Goal: Task Accomplishment & Management: Manage account settings

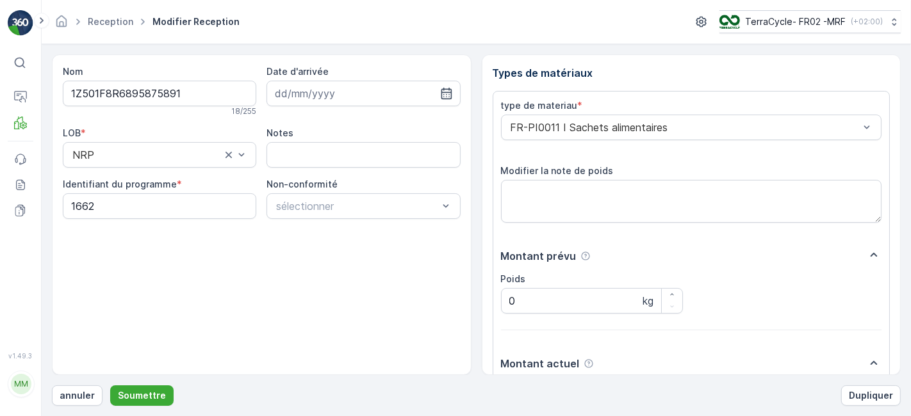
scroll to position [158, 0]
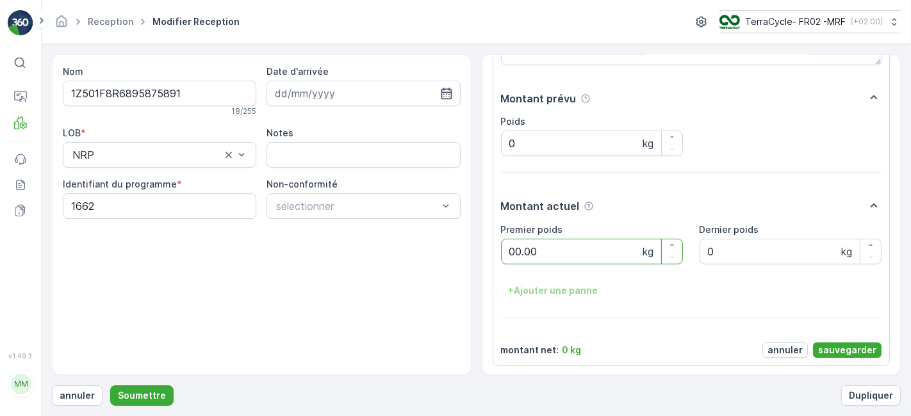
type poids "00.00"
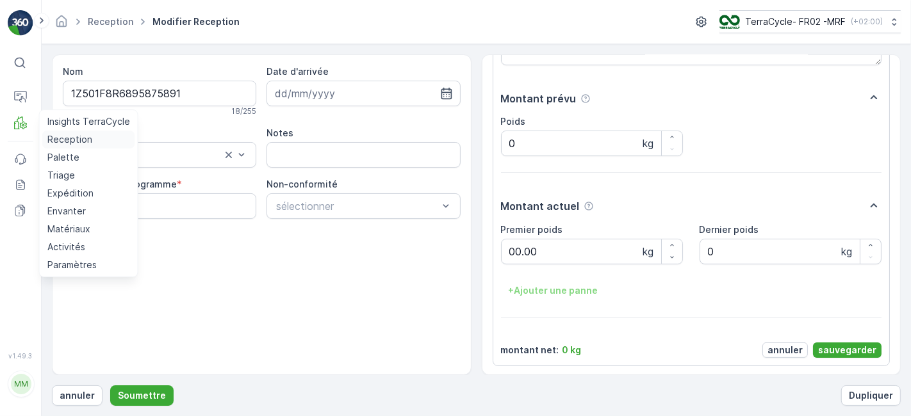
click at [61, 140] on p "Reception" at bounding box center [69, 139] width 45 height 13
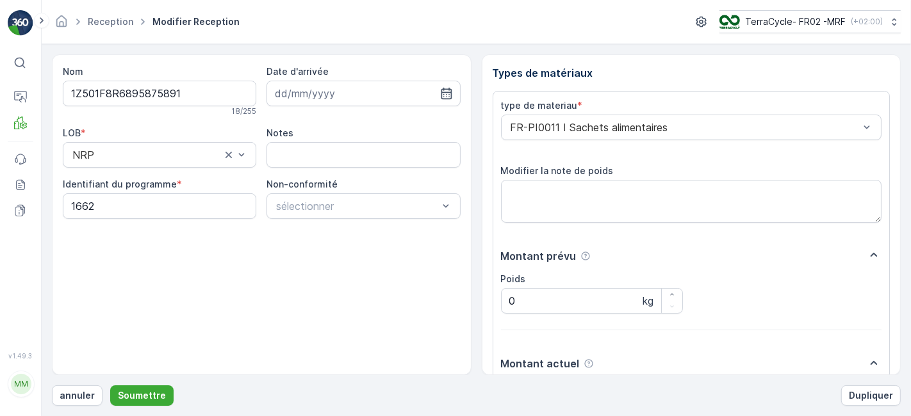
scroll to position [158, 0]
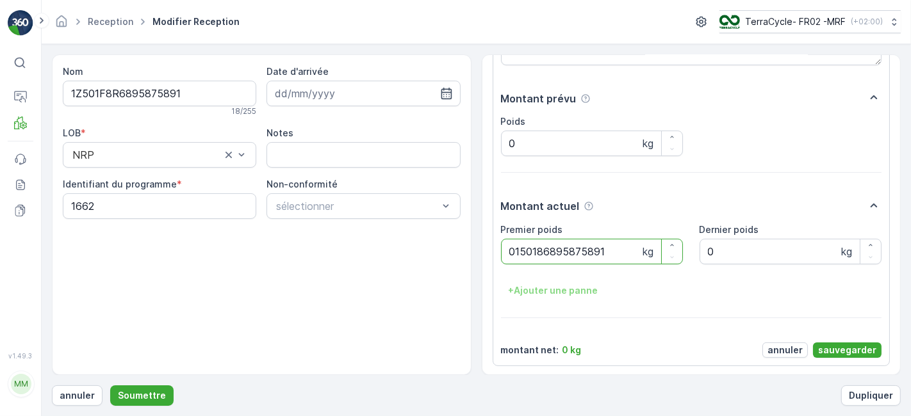
click at [110, 386] on button "Soumettre" at bounding box center [141, 396] width 63 height 20
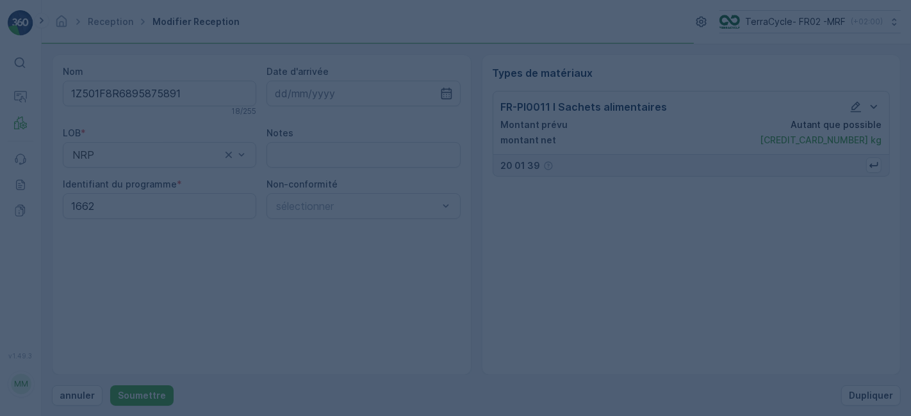
scroll to position [0, 0]
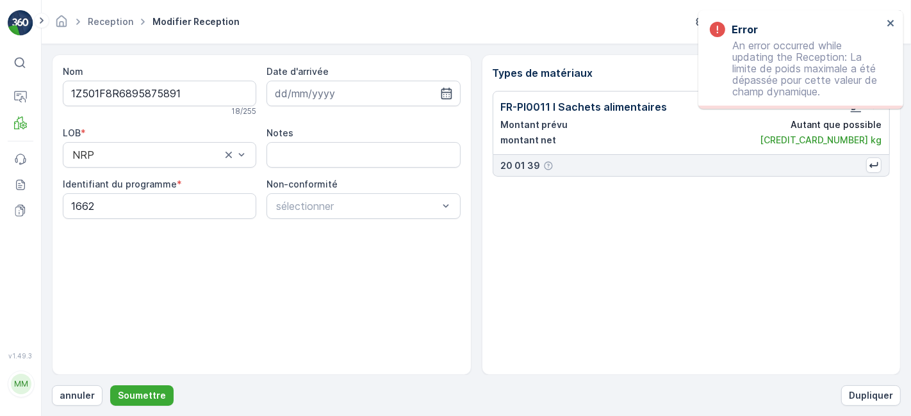
click at [884, 19] on div "Error An error occurred while updating the Reception: La limite de poids maxima…" at bounding box center [796, 59] width 181 height 83
click at [891, 22] on icon "close" at bounding box center [890, 23] width 9 height 10
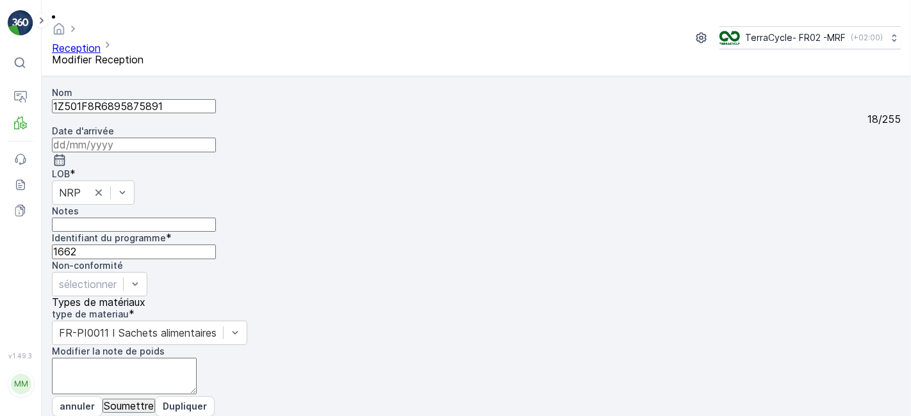
scroll to position [158, 0]
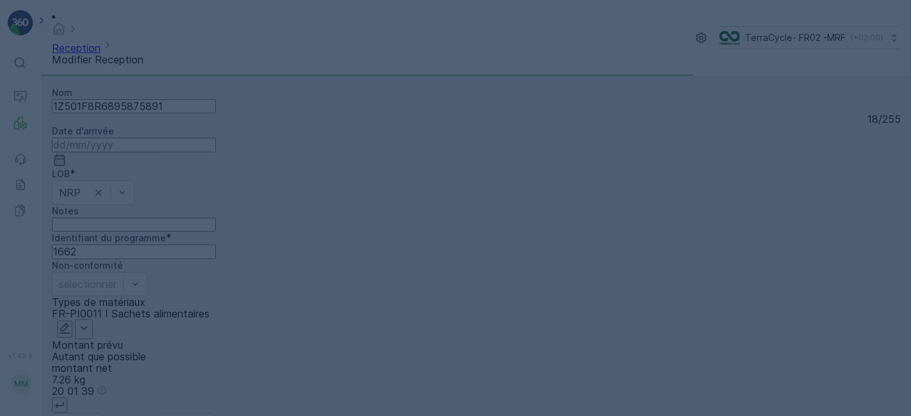
scroll to position [0, 0]
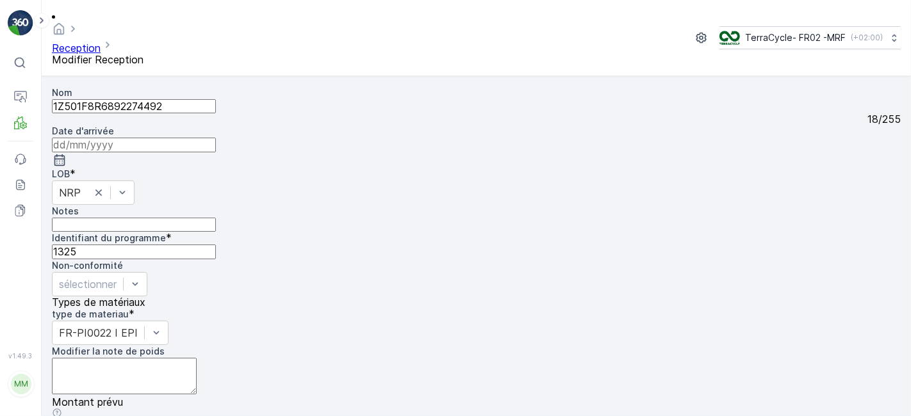
scroll to position [158, 0]
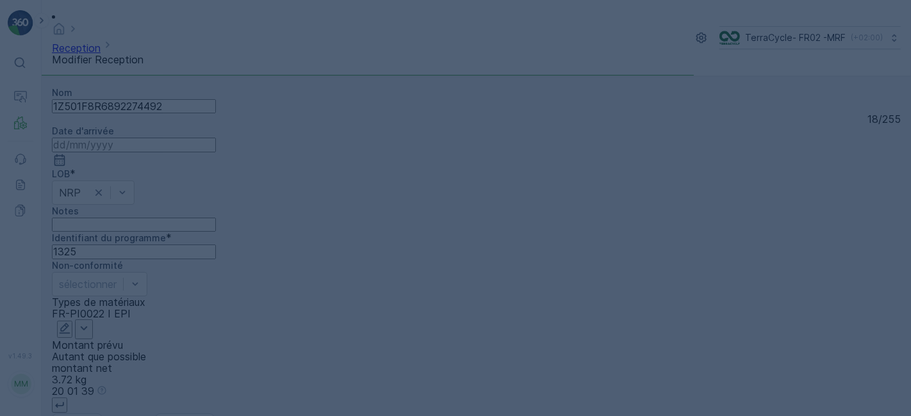
scroll to position [0, 0]
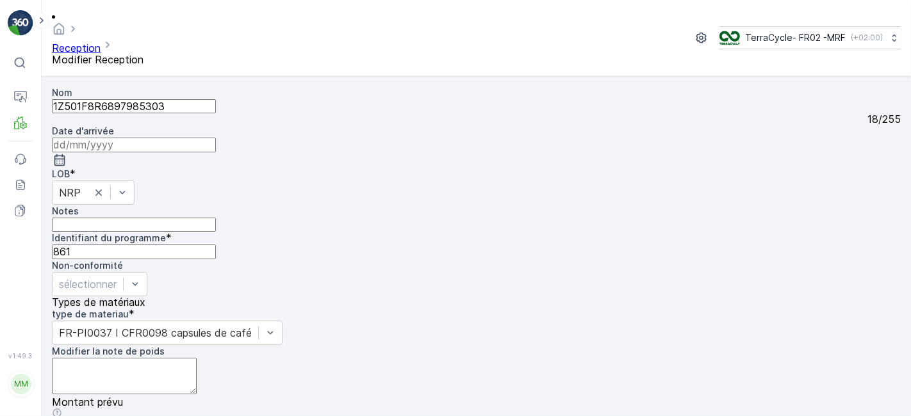
scroll to position [158, 0]
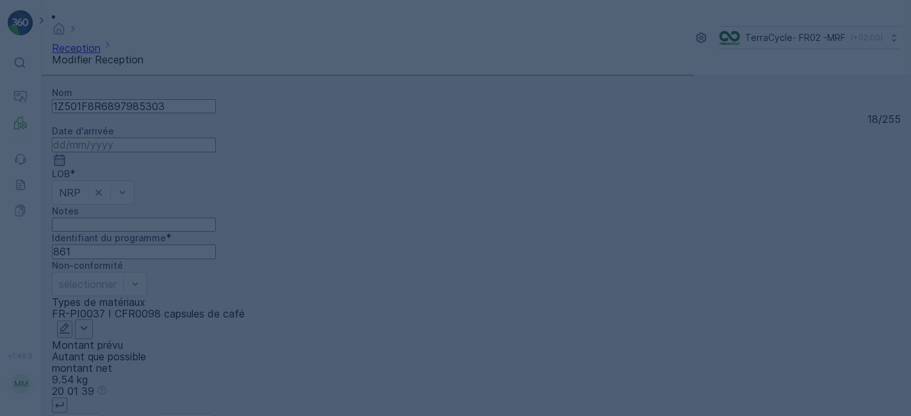
scroll to position [0, 0]
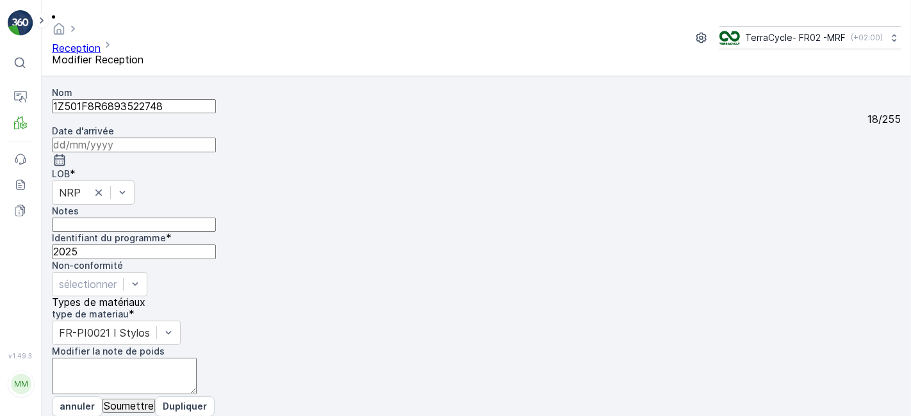
scroll to position [158, 0]
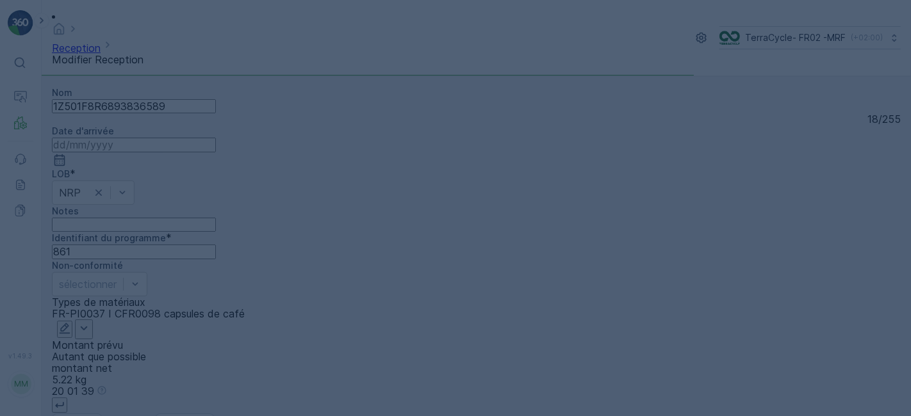
scroll to position [0, 0]
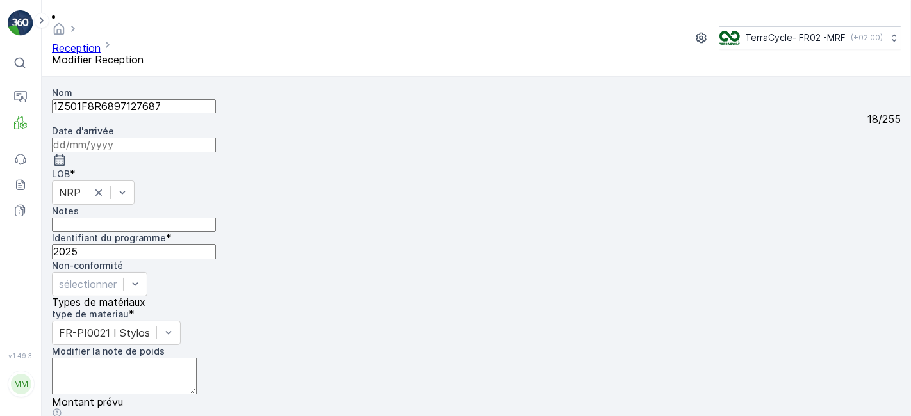
scroll to position [158, 0]
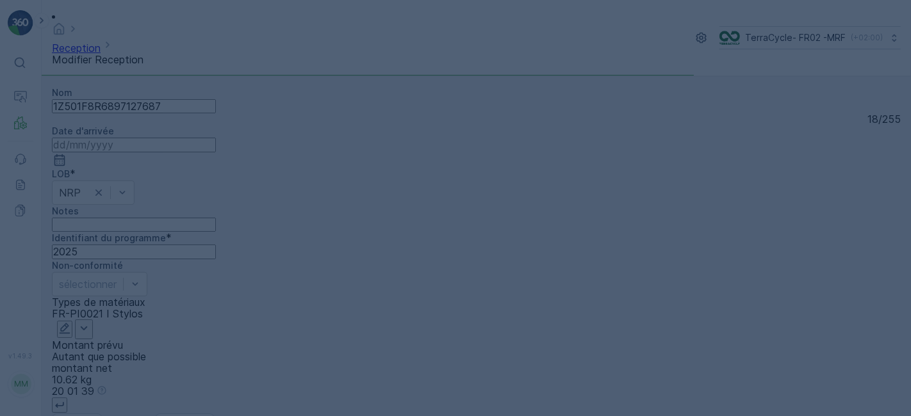
scroll to position [0, 0]
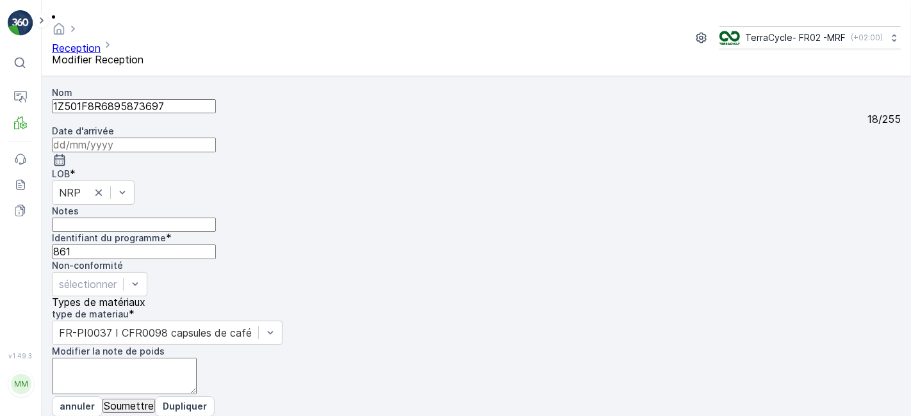
scroll to position [158, 0]
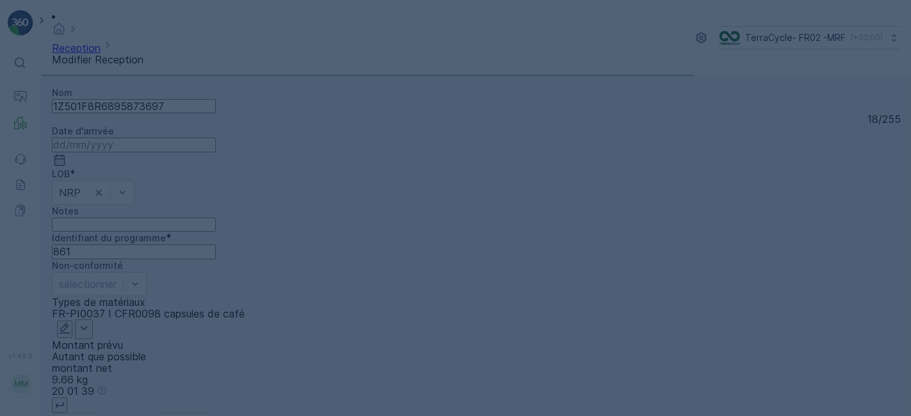
scroll to position [0, 0]
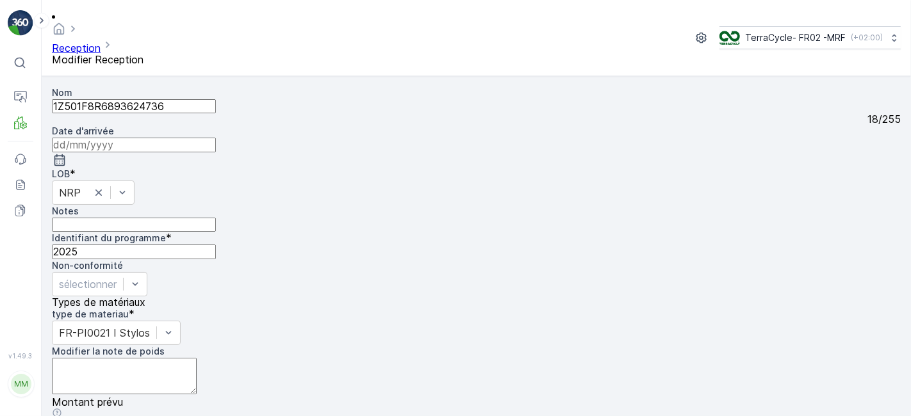
scroll to position [158, 0]
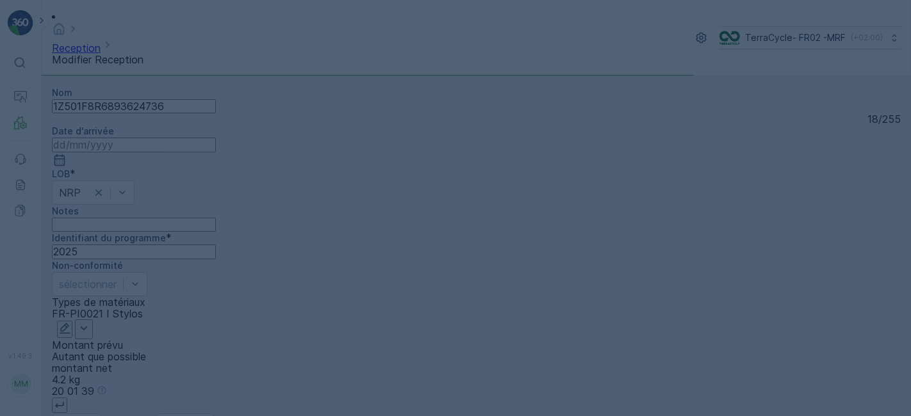
scroll to position [0, 0]
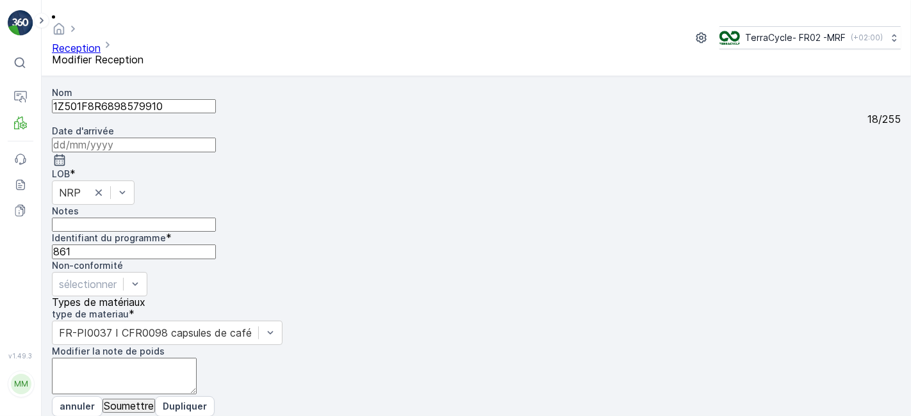
scroll to position [158, 0]
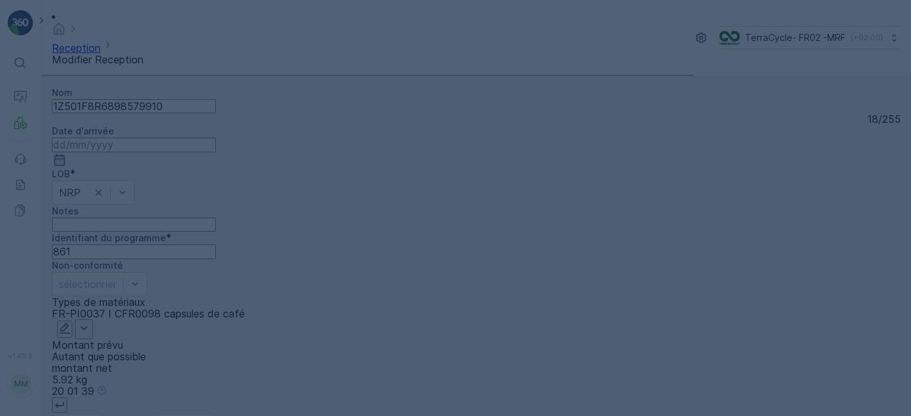
scroll to position [0, 0]
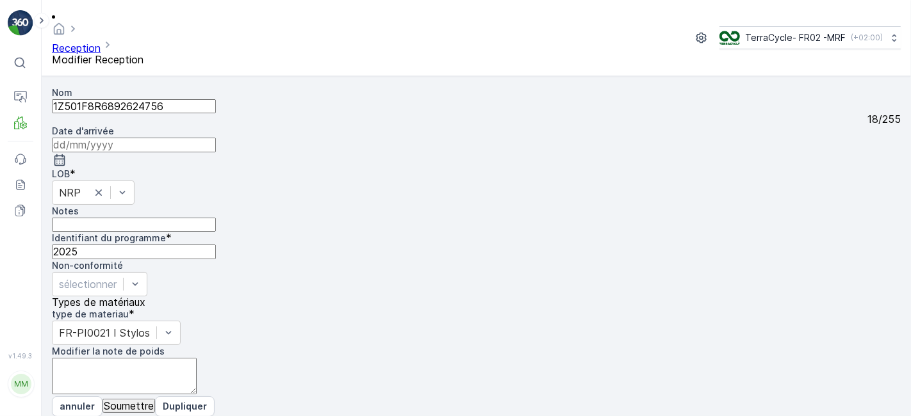
scroll to position [158, 0]
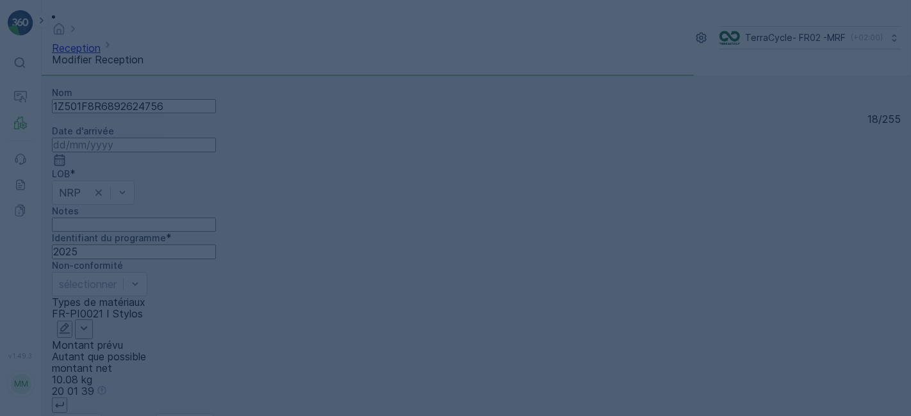
scroll to position [0, 0]
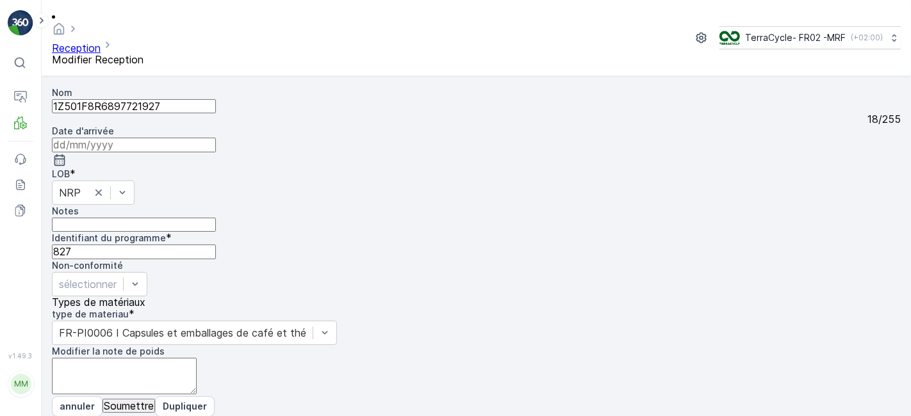
scroll to position [158, 0]
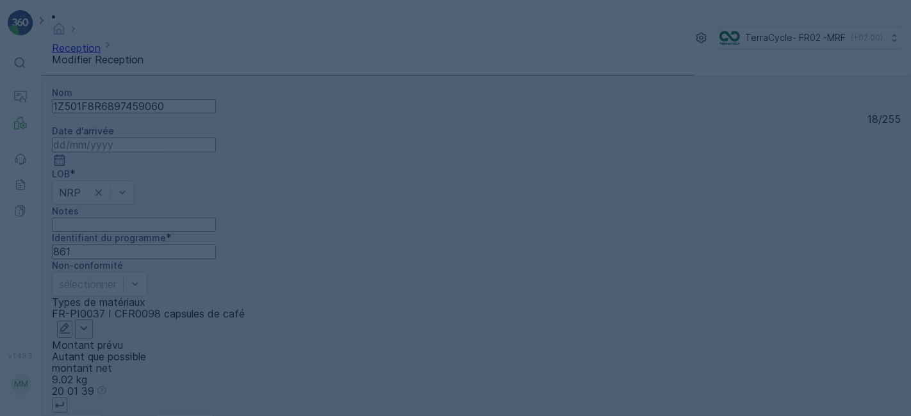
scroll to position [0, 0]
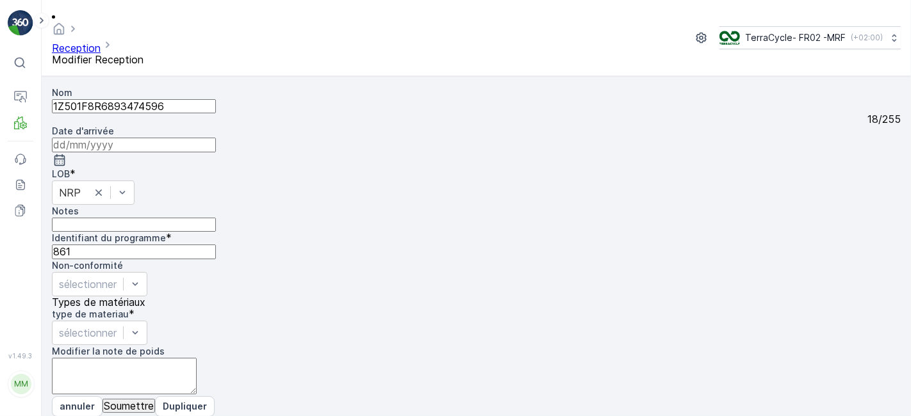
scroll to position [158, 0]
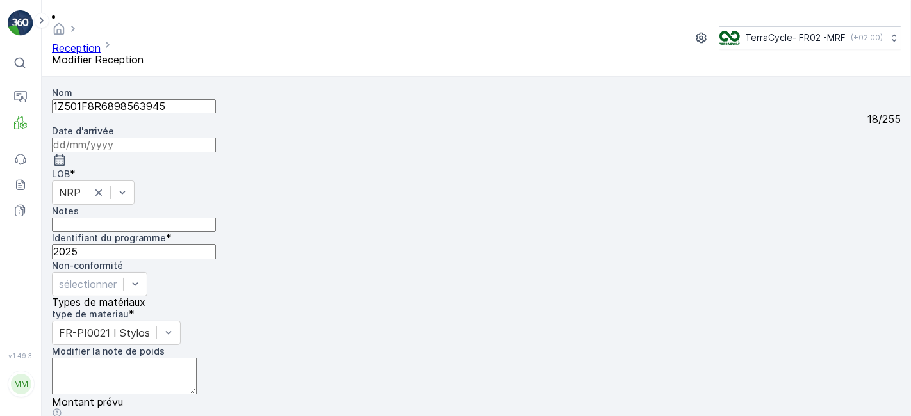
scroll to position [0, 0]
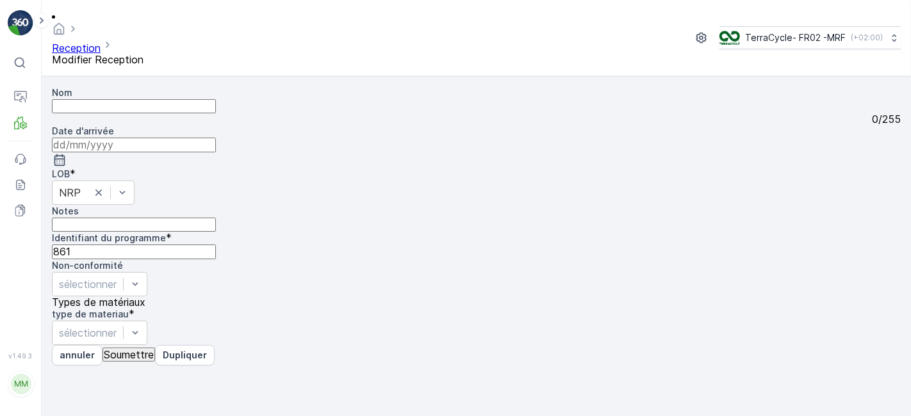
type input "1Z501F8R6895181676"
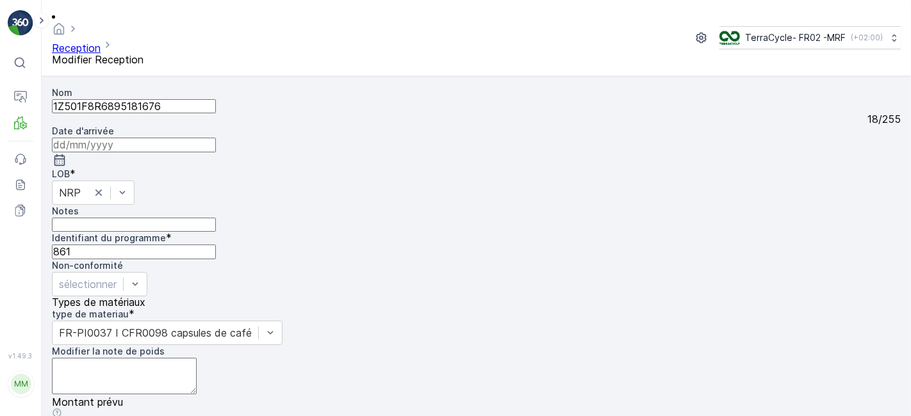
scroll to position [158, 0]
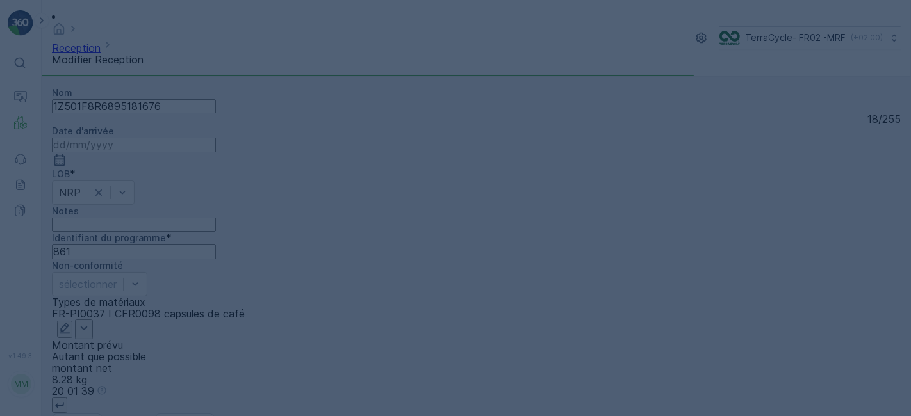
scroll to position [0, 0]
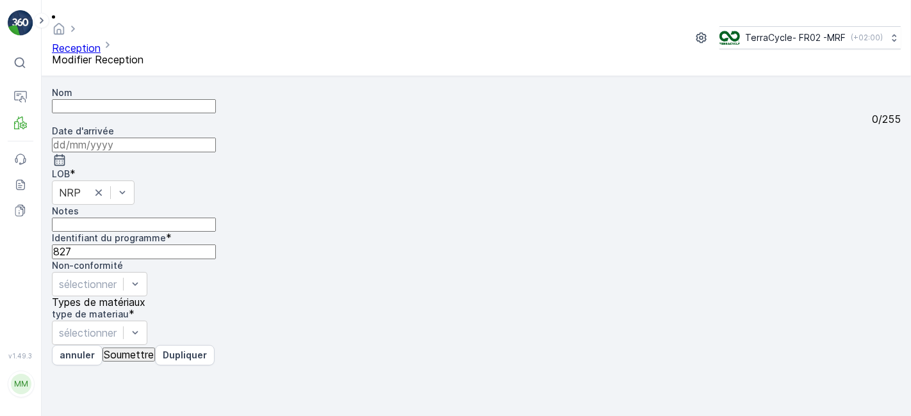
type input "1Z501F8R6895424314"
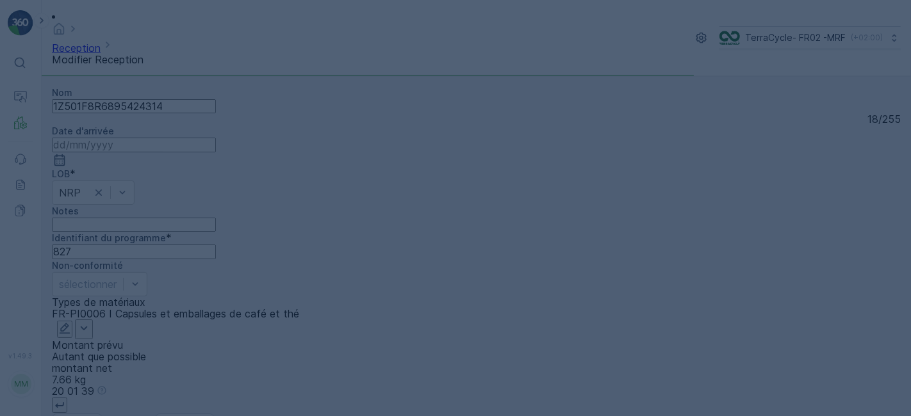
scroll to position [0, 0]
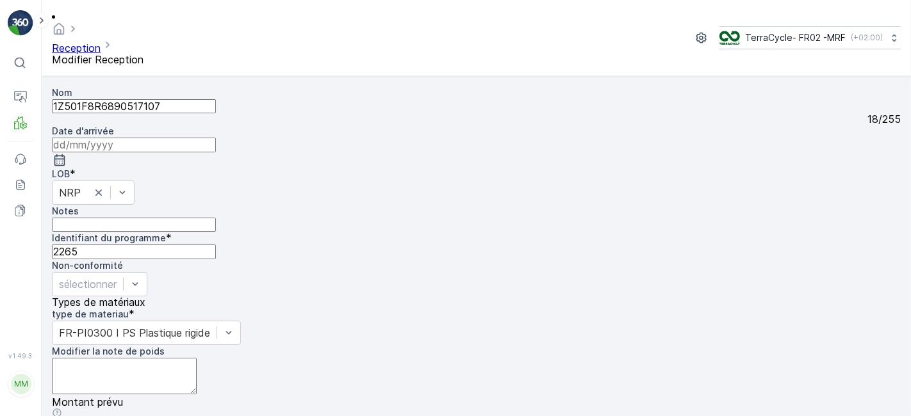
scroll to position [158, 0]
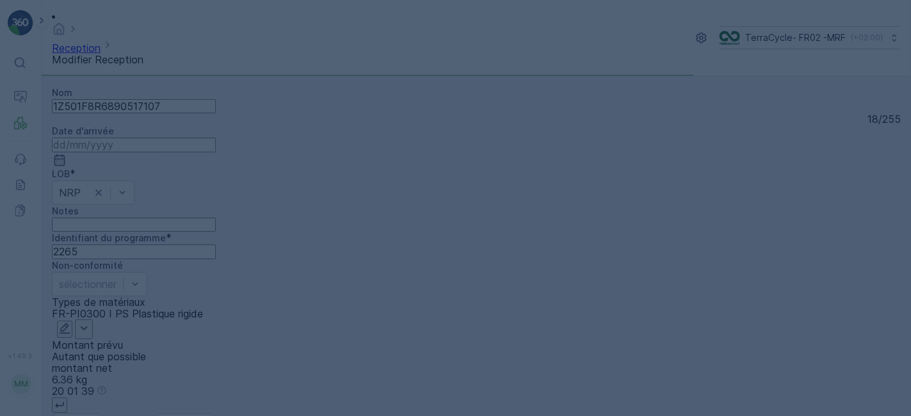
scroll to position [0, 0]
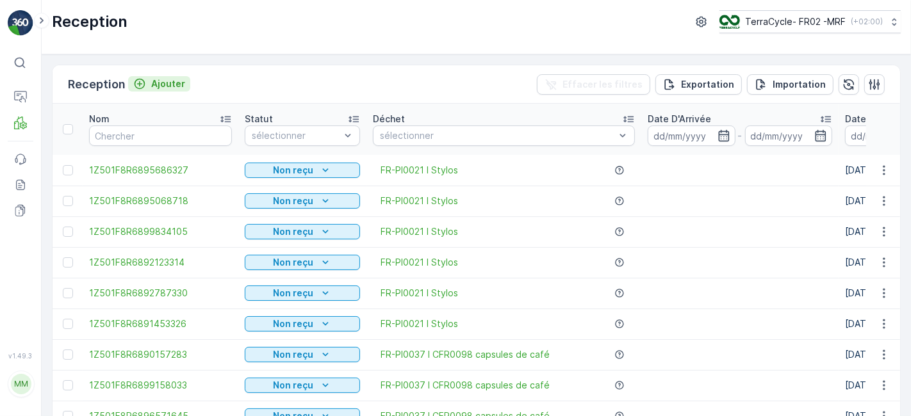
click at [168, 83] on p "Ajouter" at bounding box center [168, 83] width 34 height 13
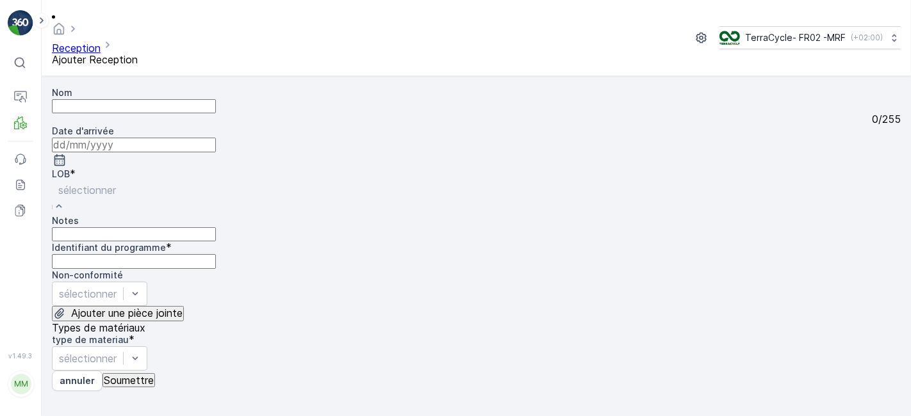
click at [116, 183] on div at bounding box center [87, 190] width 58 height 14
click at [99, 254] on programme "Identifiant du programme" at bounding box center [134, 261] width 164 height 14
type programme "0000"
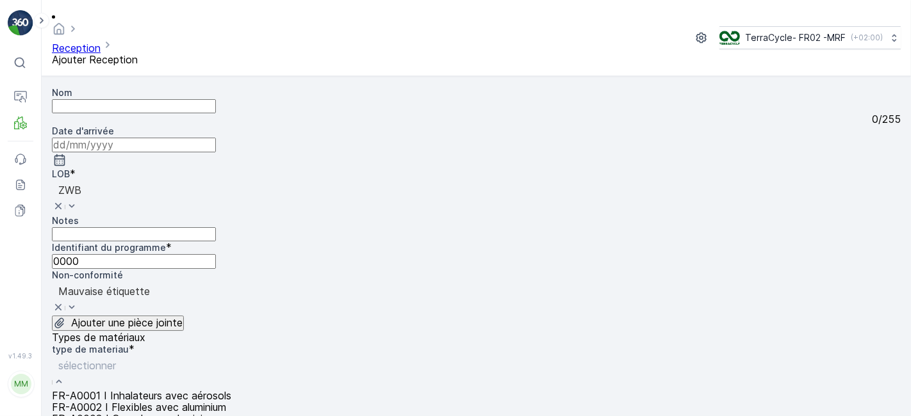
type input "e"
click at [336, 357] on div at bounding box center [196, 363] width 279 height 12
type input "pi"
click at [336, 357] on div at bounding box center [196, 363] width 279 height 12
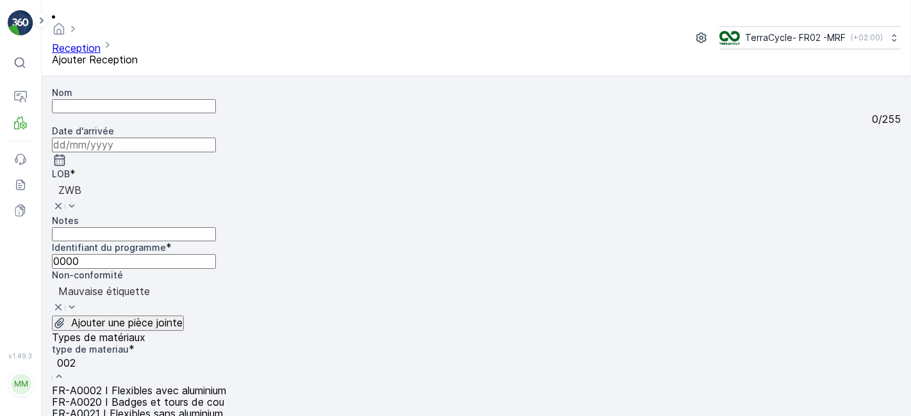
type input "0022"
click at [131, 396] on span "FR-PI0022 I EPI" at bounding box center [91, 402] width 79 height 13
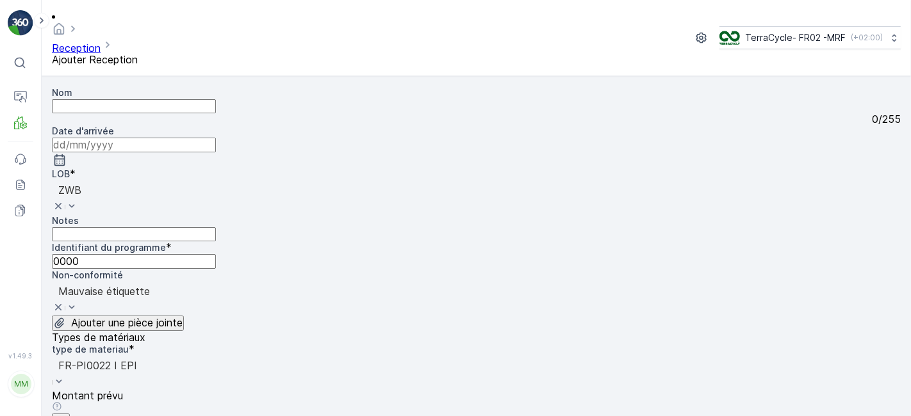
type input "8.68"
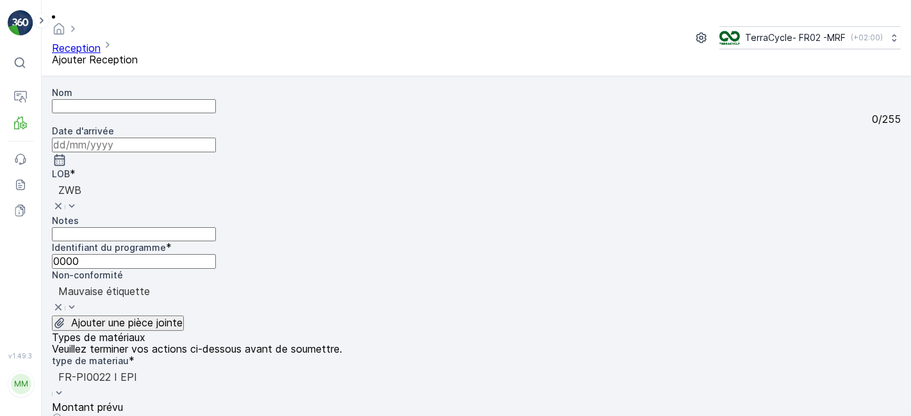
drag, startPoint x: 896, startPoint y: 261, endPoint x: 891, endPoint y: 325, distance: 63.6
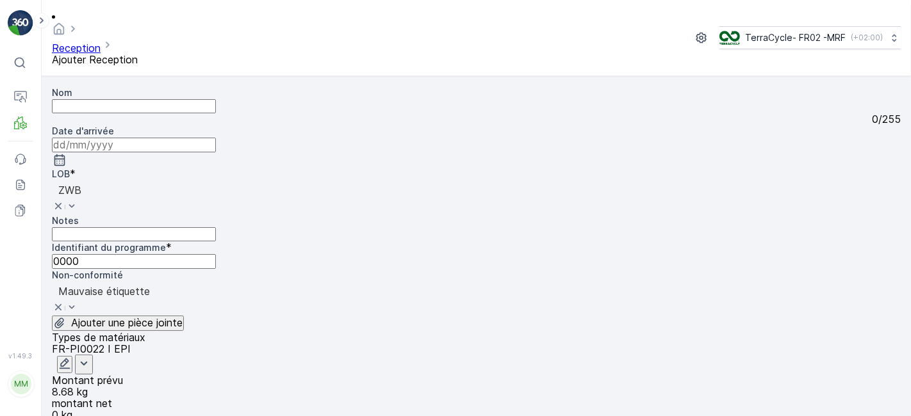
scroll to position [0, 0]
click at [113, 385] on div "Nom 0 / 255 Date d'arrivée LOB * option ZWB, selected. ZWB Notes Identifiant du…" at bounding box center [476, 246] width 849 height 320
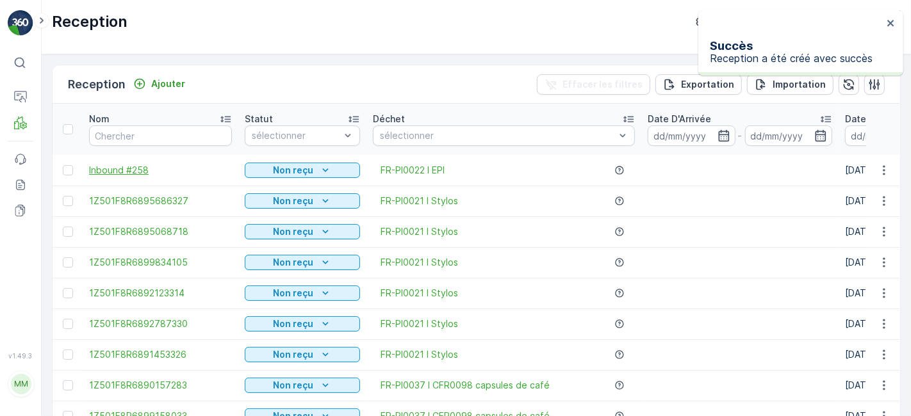
drag, startPoint x: 134, startPoint y: 193, endPoint x: 130, endPoint y: 171, distance: 22.9
click at [130, 171] on span "Inbound #258" at bounding box center [160, 170] width 143 height 13
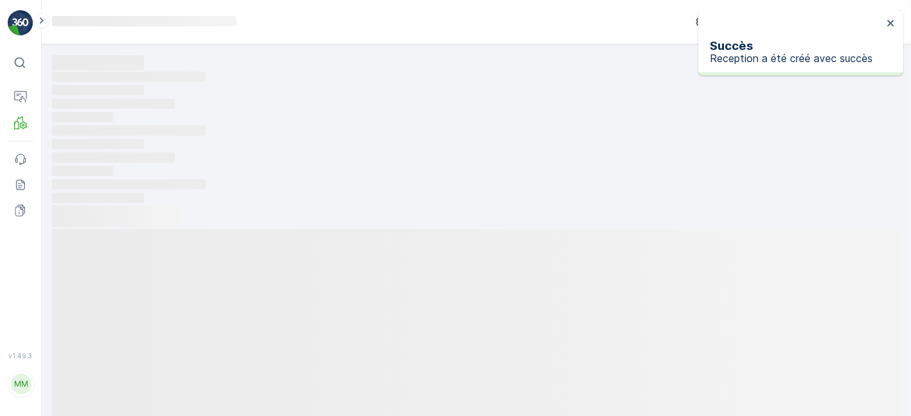
click at [130, 150] on rect at bounding box center [476, 144] width 849 height 12
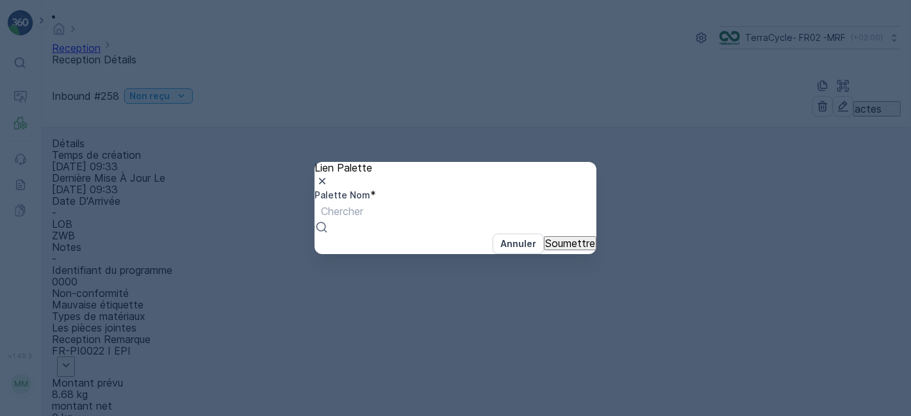
click at [343, 218] on div at bounding box center [342, 211] width 42 height 14
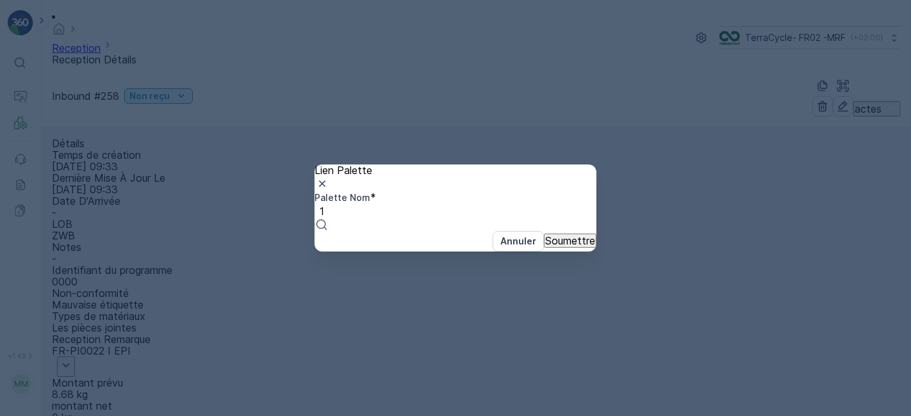
type input "10"
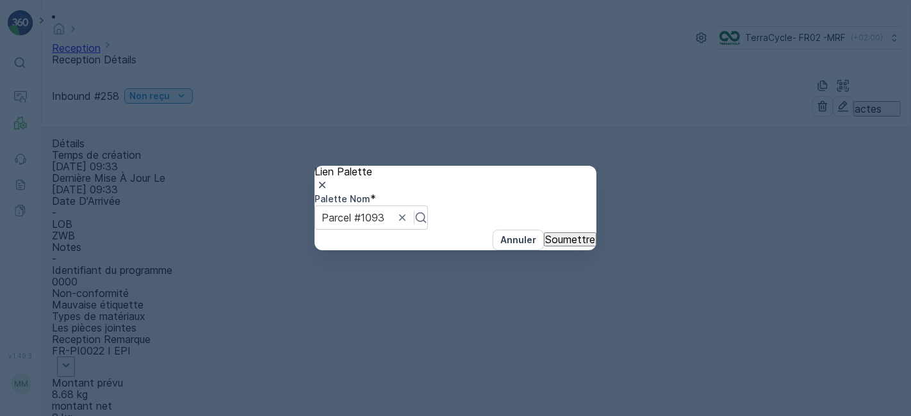
click at [555, 245] on p "Soumettre" at bounding box center [570, 240] width 50 height 12
click at [329, 179] on icon "button" at bounding box center [322, 185] width 13 height 13
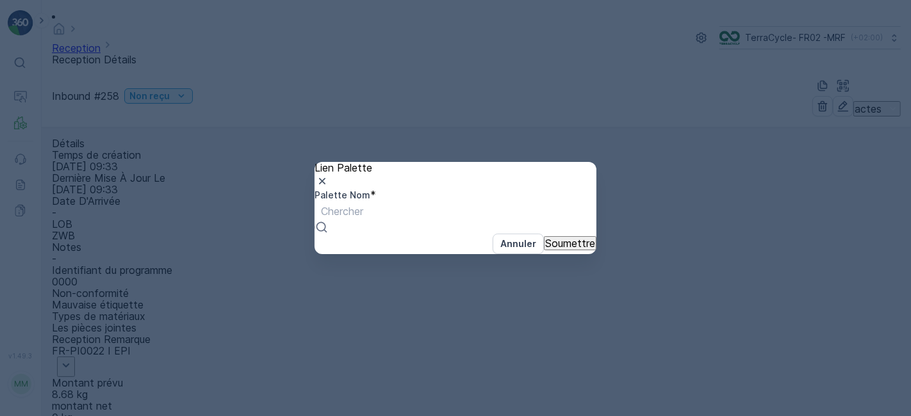
click at [363, 212] on div at bounding box center [342, 211] width 42 height 14
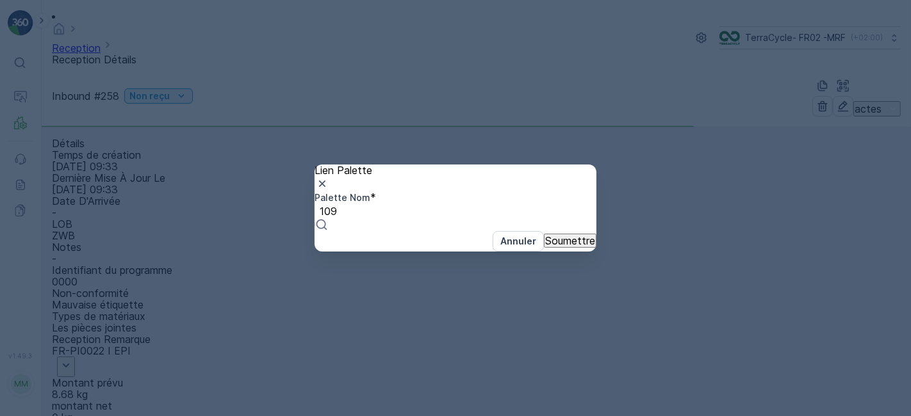
type input "1093"
click at [63, 416] on span "Parcel #1093" at bounding box center [31, 422] width 63 height 13
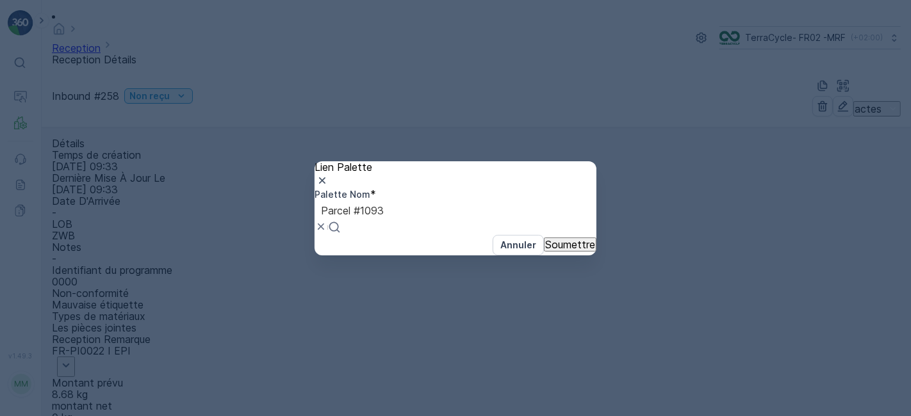
click at [545, 250] on p "Soumettre" at bounding box center [570, 245] width 50 height 12
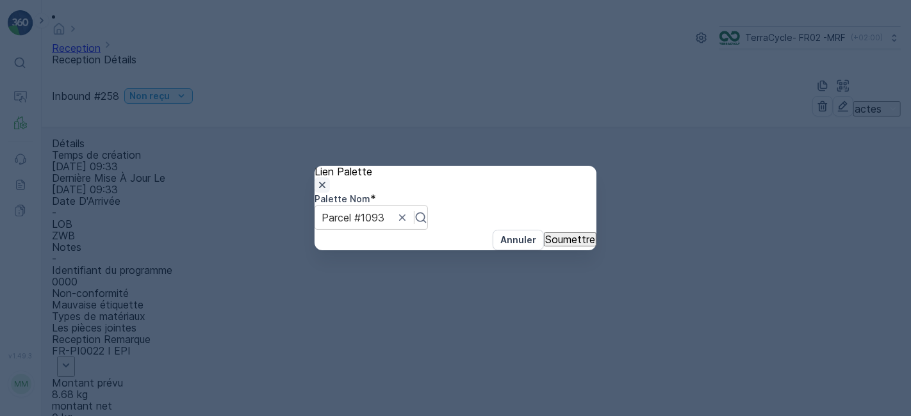
click at [329, 179] on icon "button" at bounding box center [322, 185] width 13 height 13
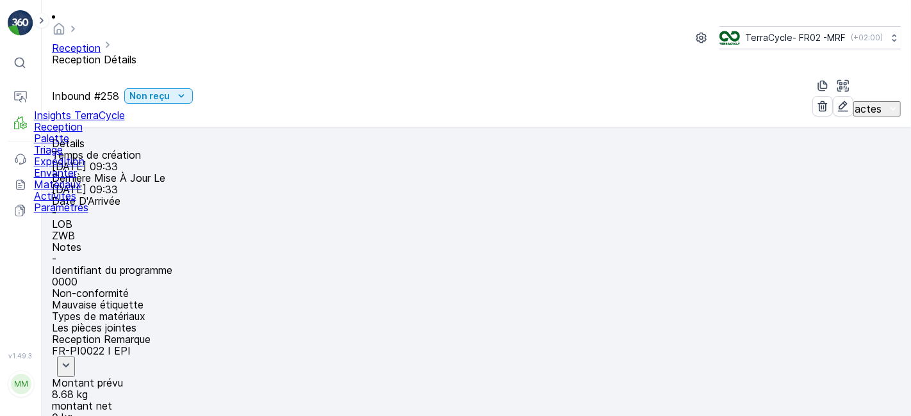
click at [60, 133] on p "Reception" at bounding box center [79, 127] width 91 height 12
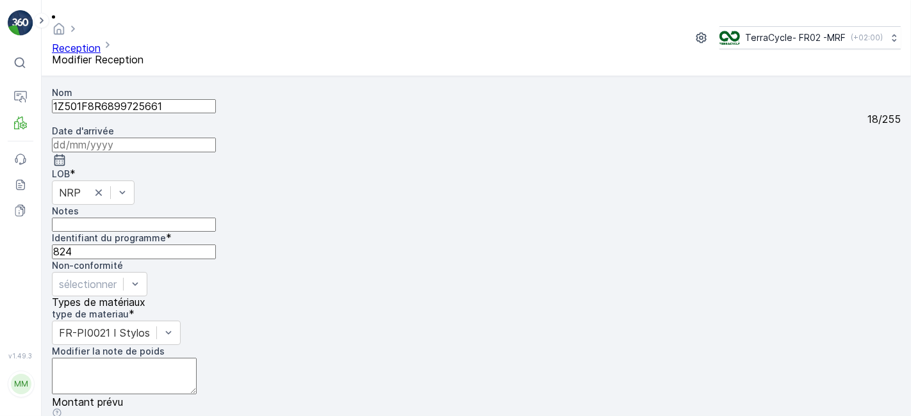
scroll to position [158, 0]
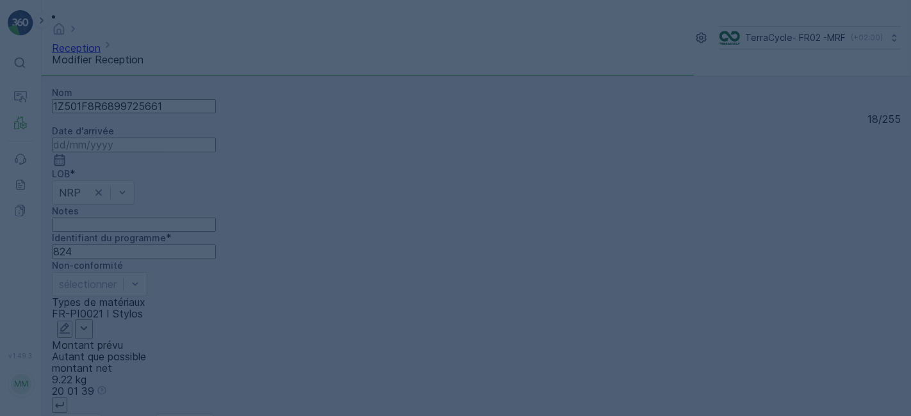
scroll to position [0, 0]
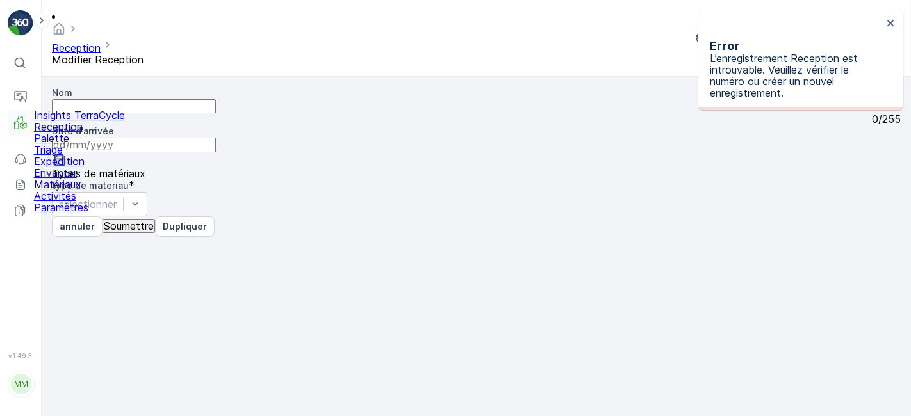
click at [16, 123] on icon at bounding box center [20, 123] width 13 height 13
click at [56, 133] on p "Reception" at bounding box center [79, 127] width 91 height 12
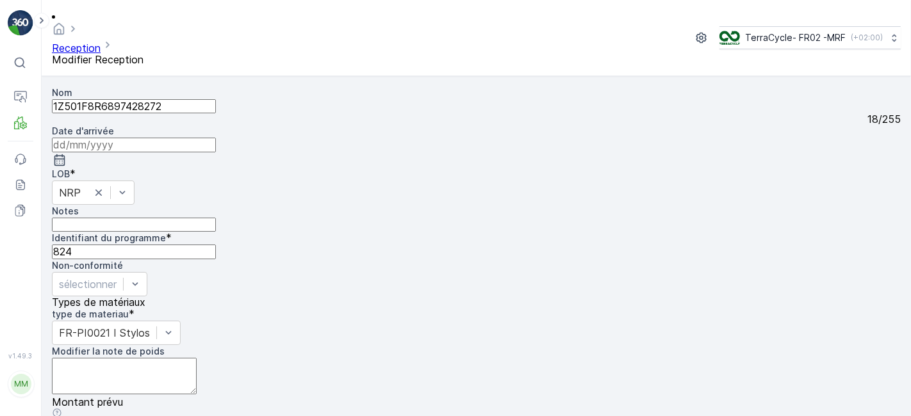
scroll to position [158, 0]
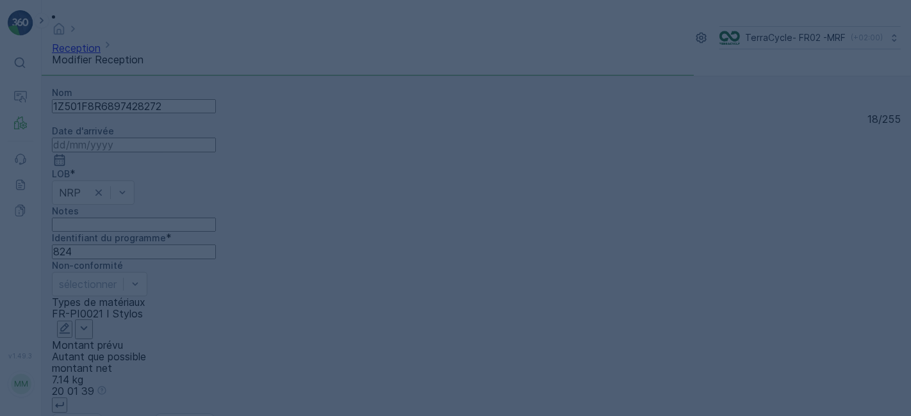
scroll to position [0, 0]
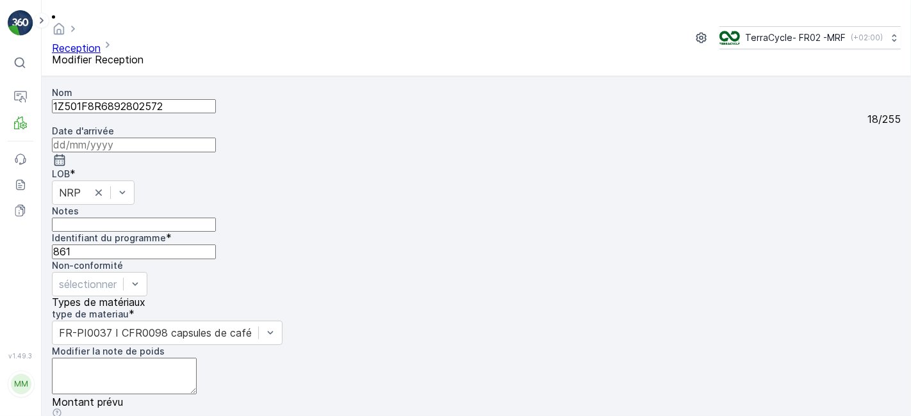
scroll to position [158, 0]
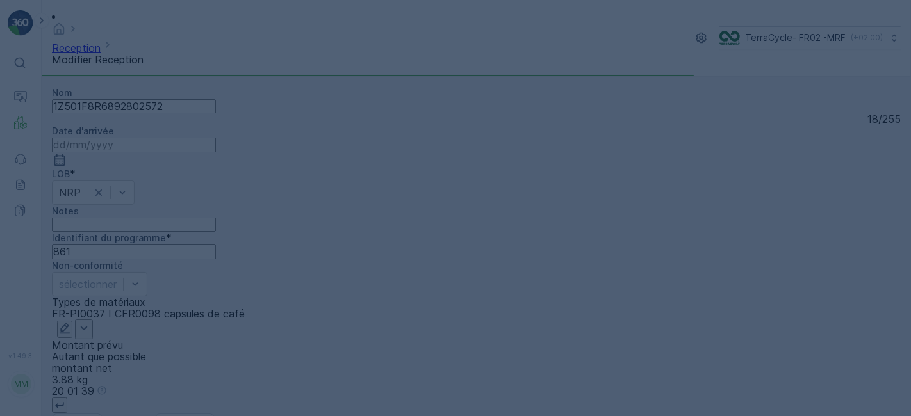
scroll to position [0, 0]
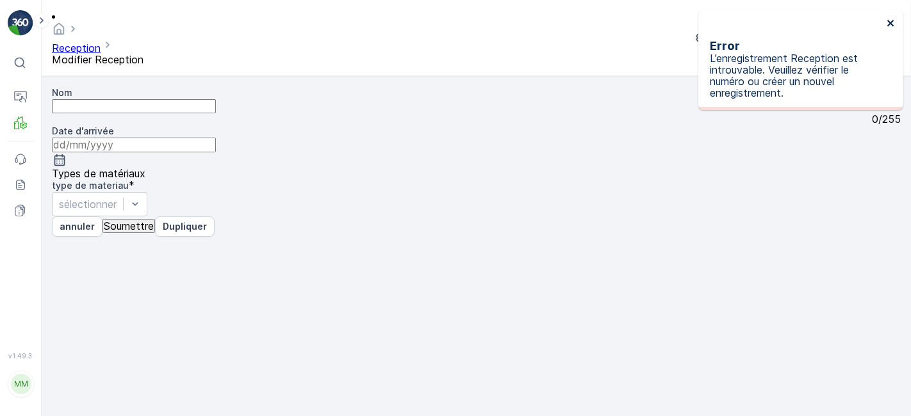
click at [893, 22] on icon "close" at bounding box center [890, 23] width 9 height 10
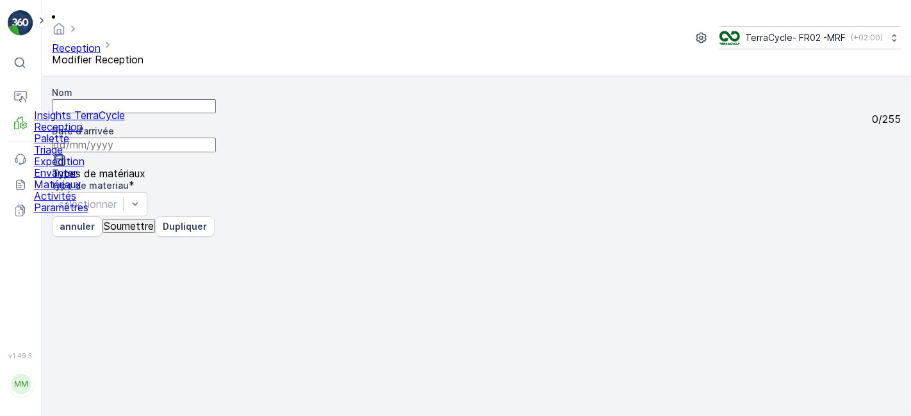
click at [66, 133] on p "Reception" at bounding box center [79, 127] width 91 height 12
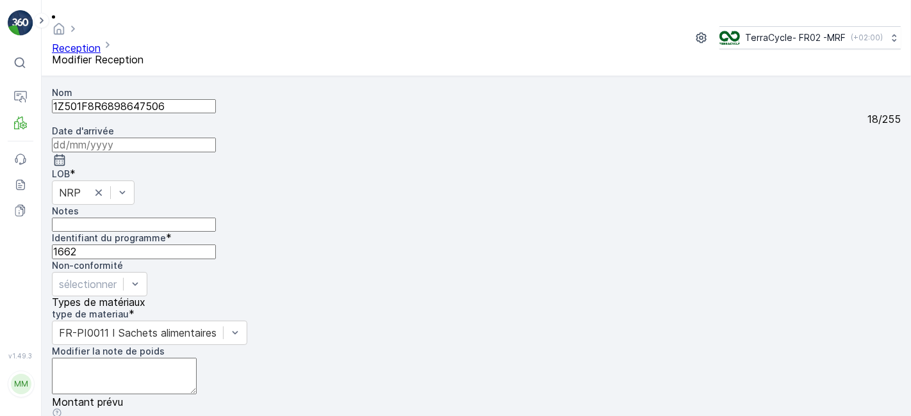
scroll to position [158, 0]
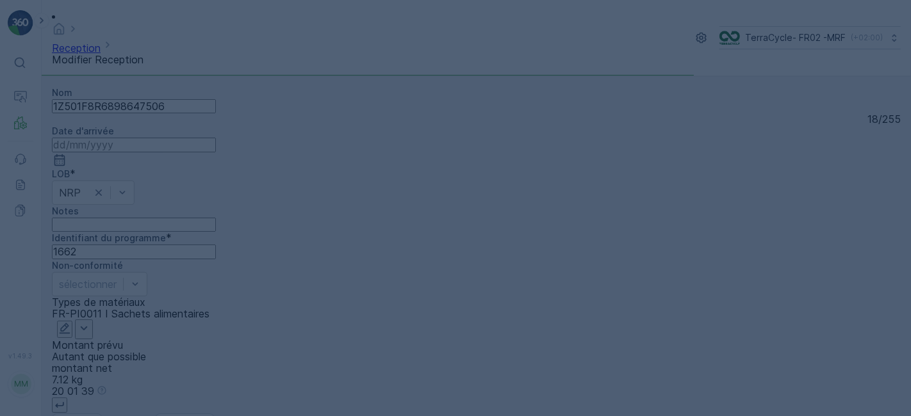
scroll to position [0, 0]
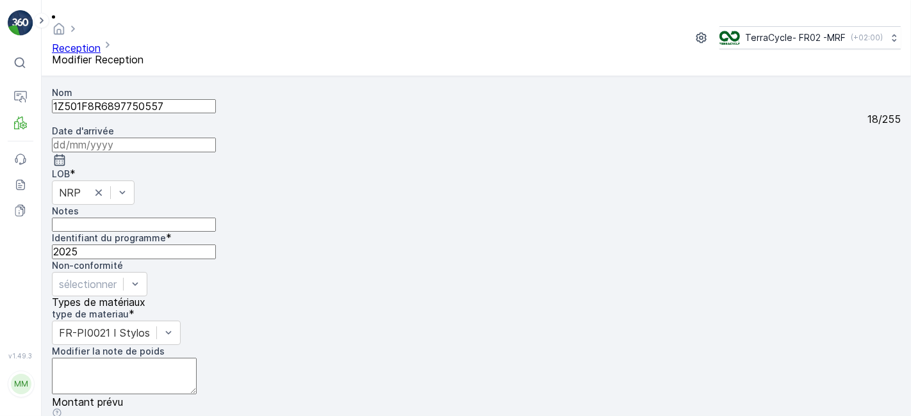
scroll to position [158, 0]
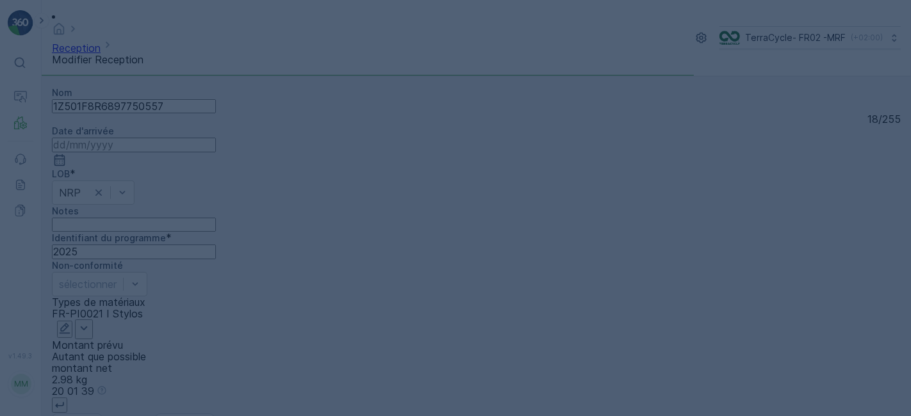
scroll to position [0, 0]
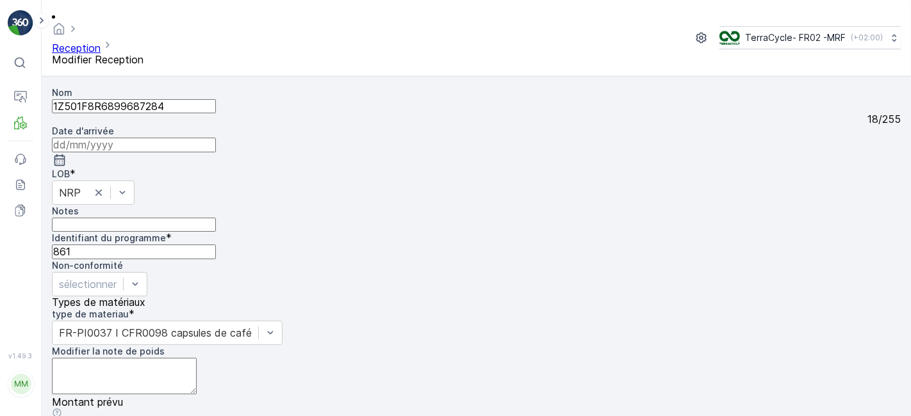
scroll to position [158, 0]
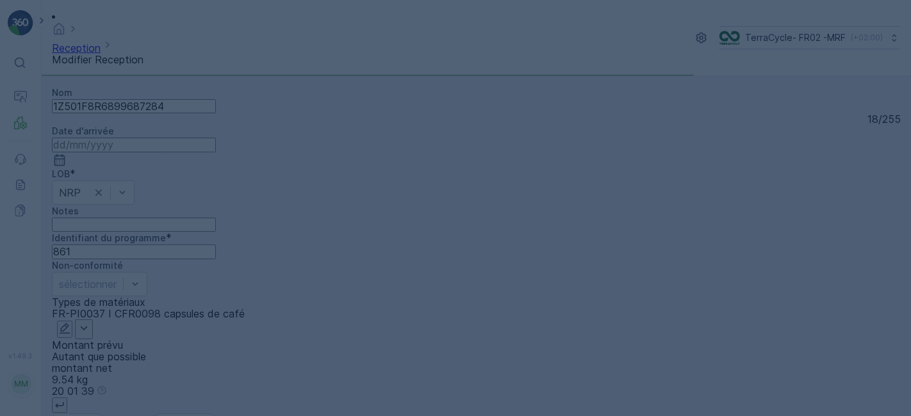
scroll to position [0, 0]
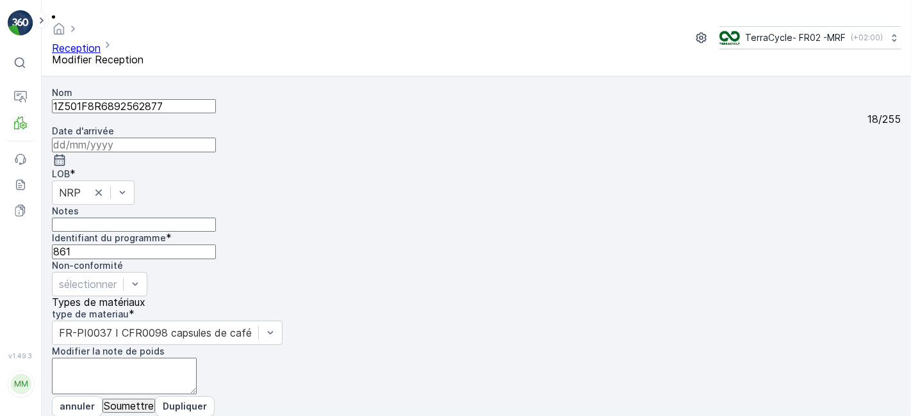
scroll to position [158, 0]
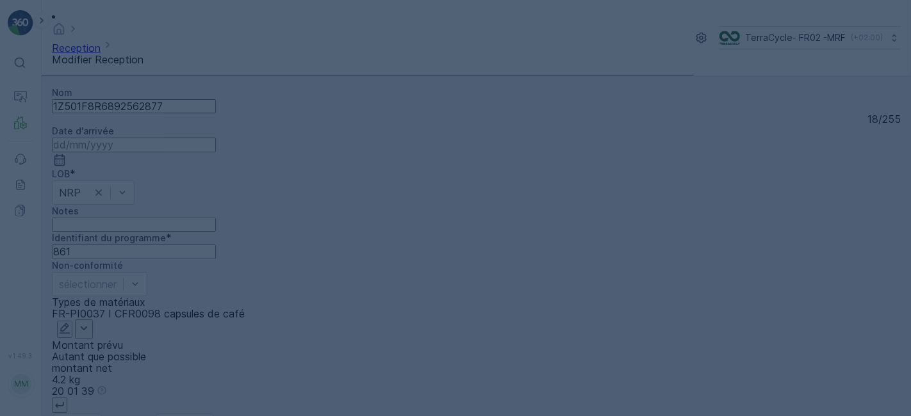
scroll to position [0, 0]
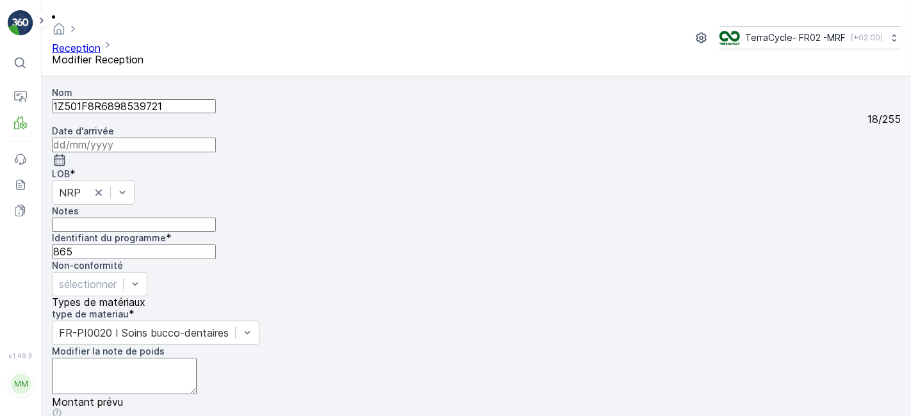
scroll to position [158, 0]
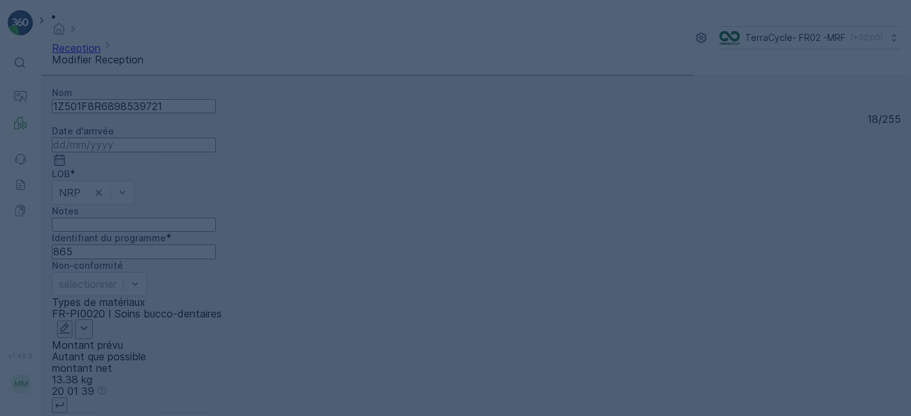
scroll to position [0, 0]
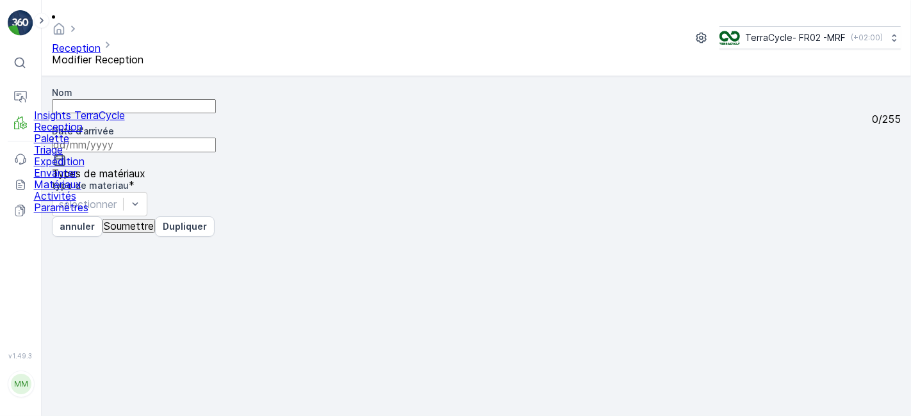
click at [98, 133] on link "Reception" at bounding box center [79, 127] width 91 height 12
click at [18, 125] on icon at bounding box center [20, 123] width 13 height 13
click at [62, 133] on p "Reception" at bounding box center [79, 127] width 91 height 12
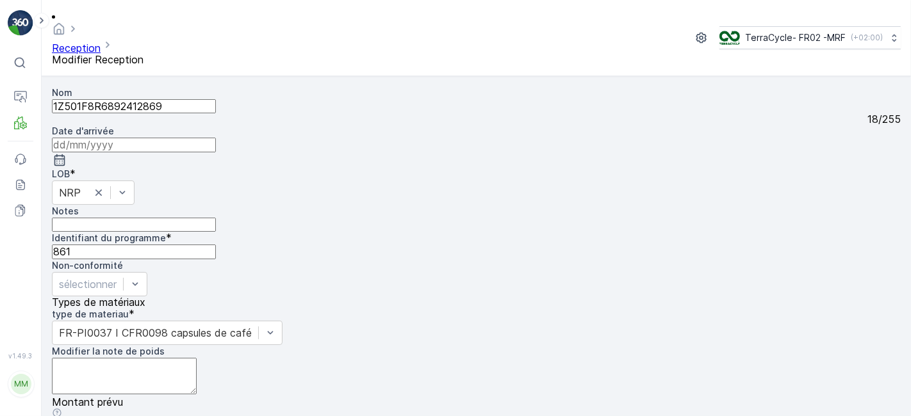
scroll to position [158, 0]
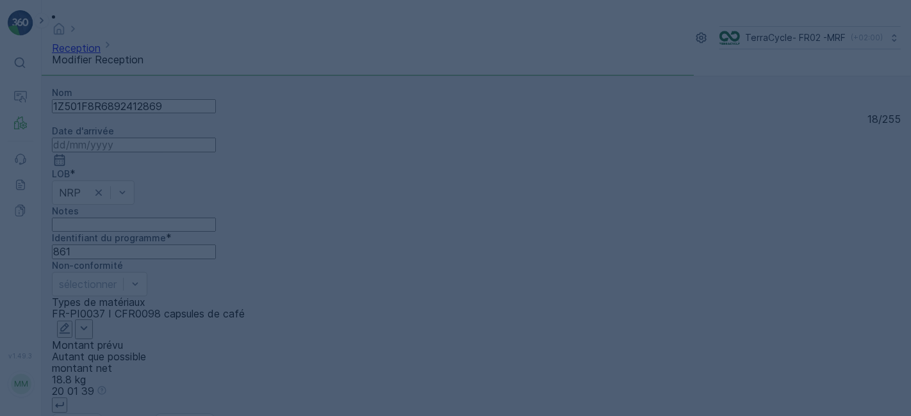
scroll to position [0, 0]
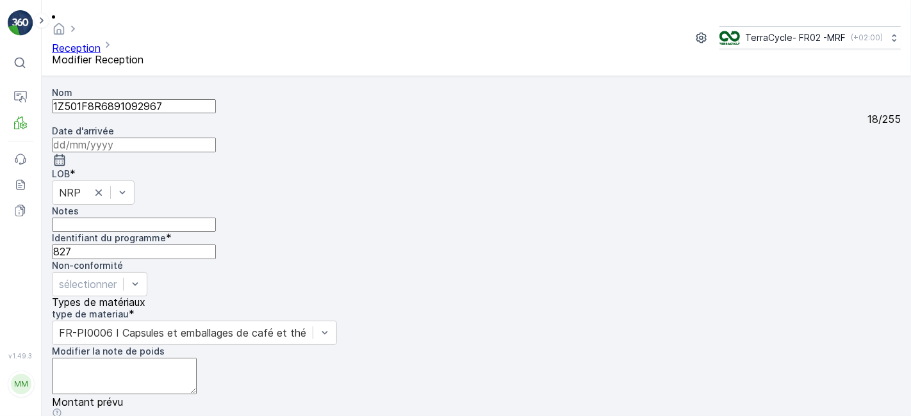
scroll to position [158, 0]
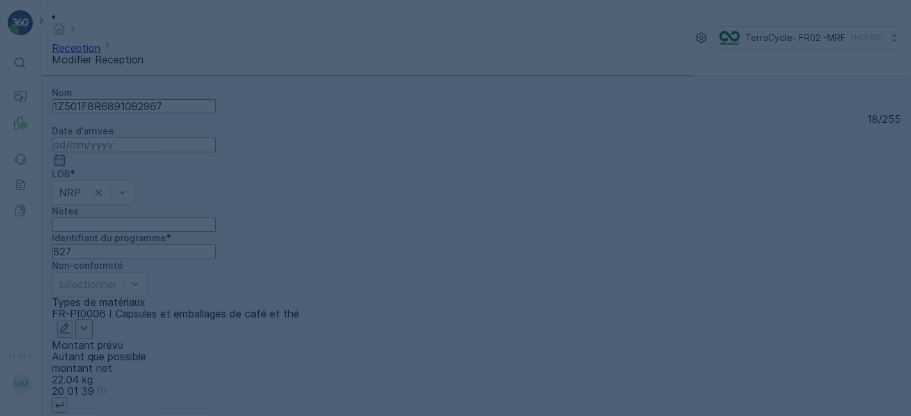
scroll to position [0, 0]
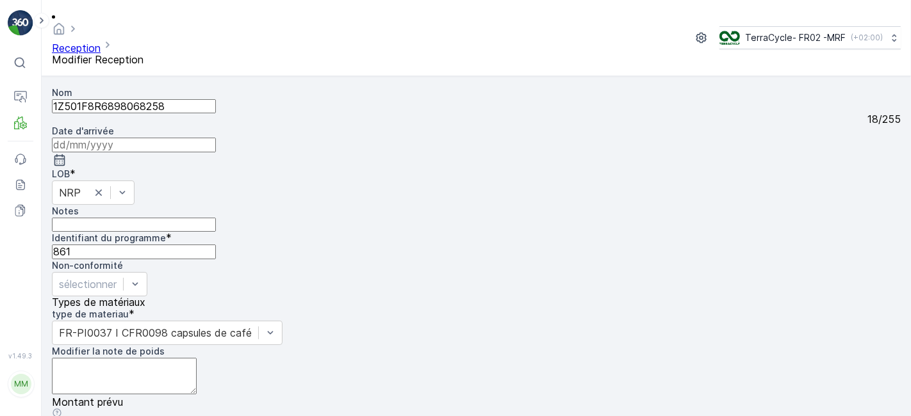
scroll to position [158, 0]
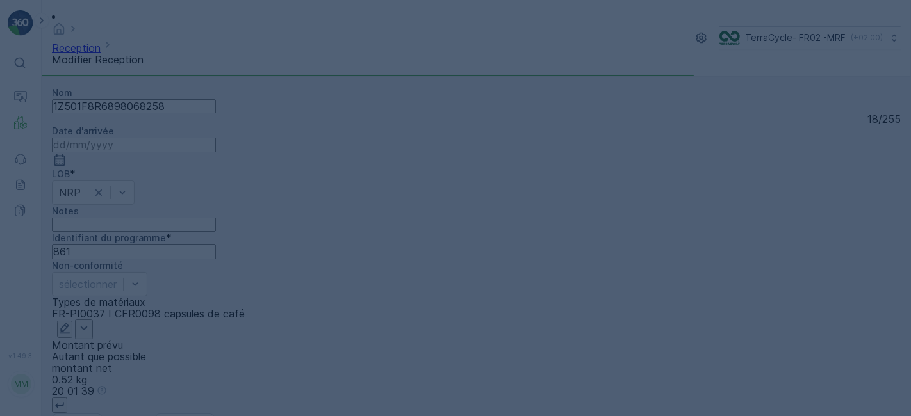
scroll to position [0, 0]
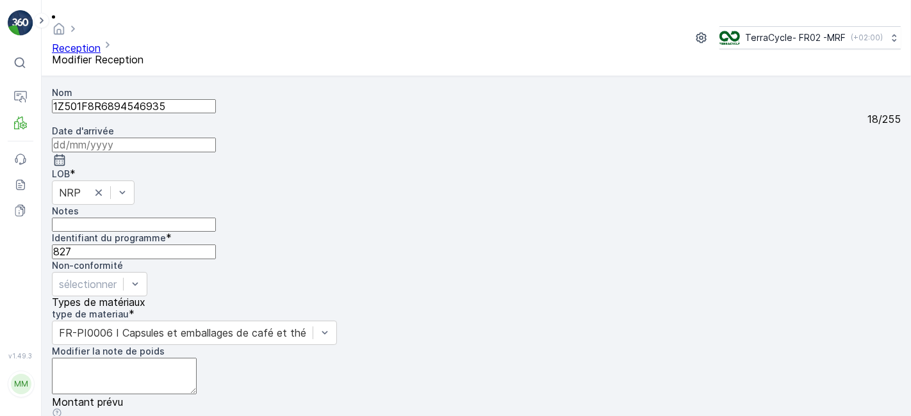
scroll to position [158, 0]
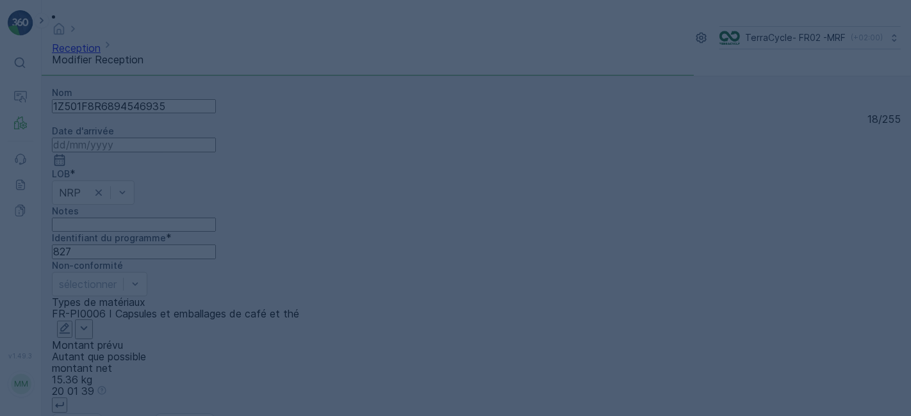
scroll to position [0, 0]
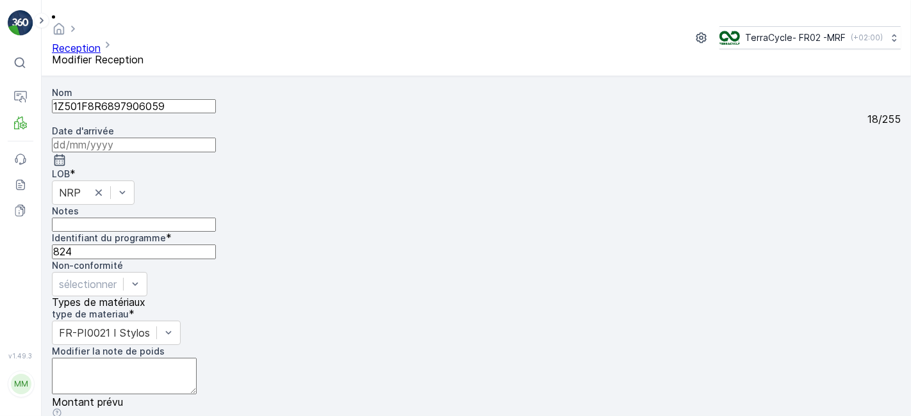
scroll to position [158, 0]
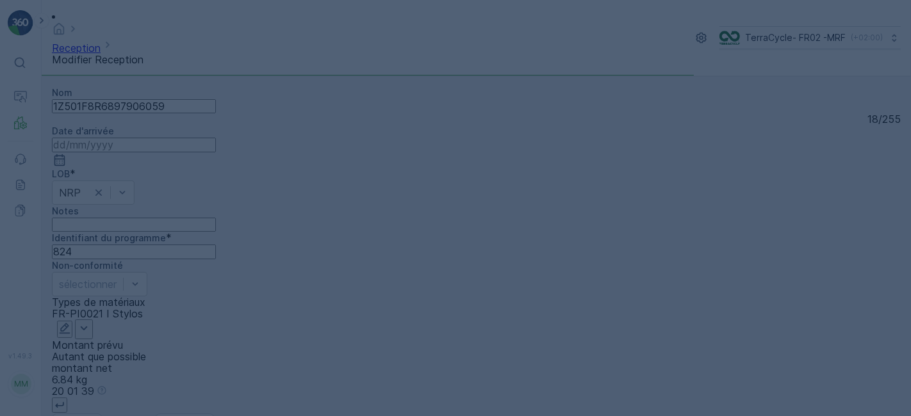
scroll to position [0, 0]
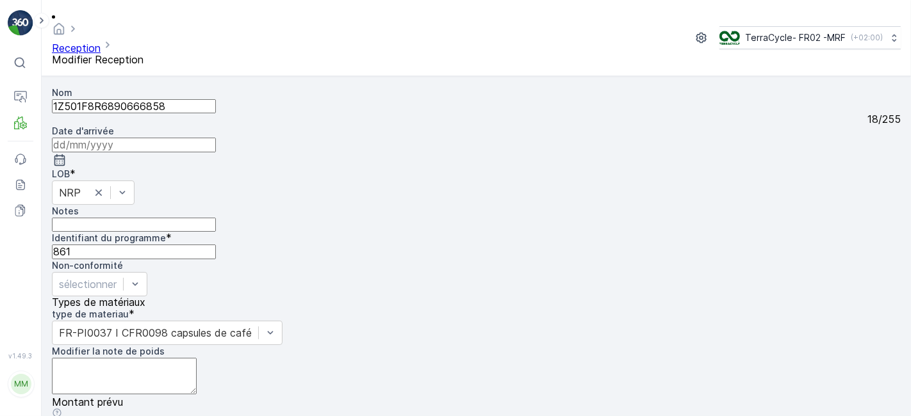
scroll to position [158, 0]
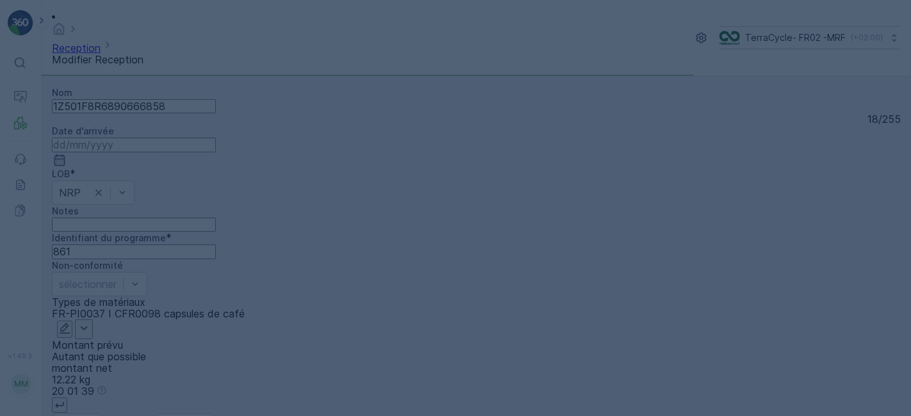
scroll to position [0, 0]
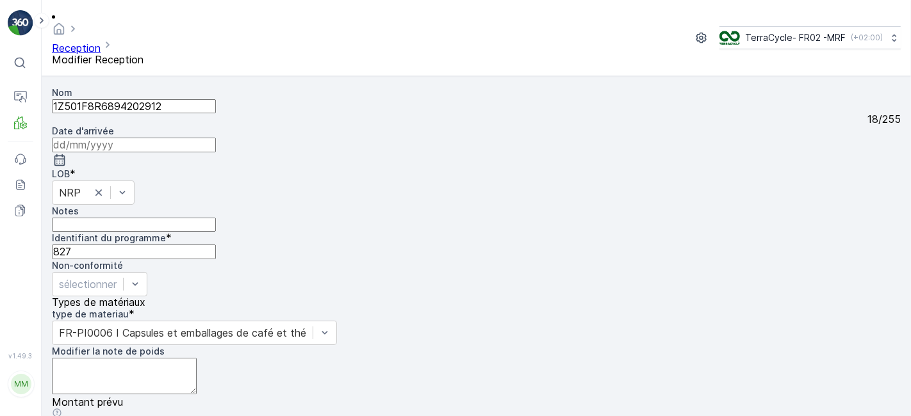
scroll to position [158, 0]
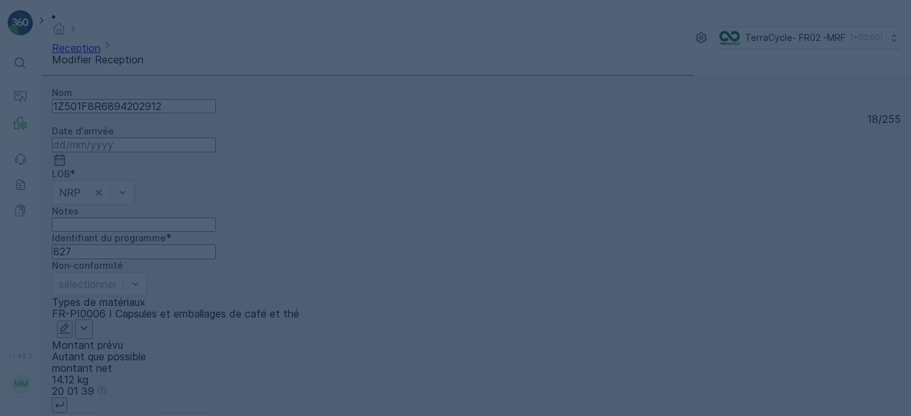
scroll to position [0, 0]
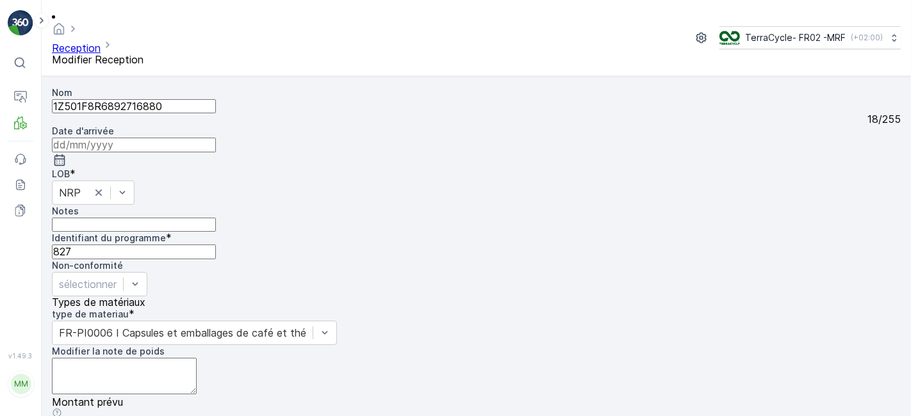
scroll to position [158, 0]
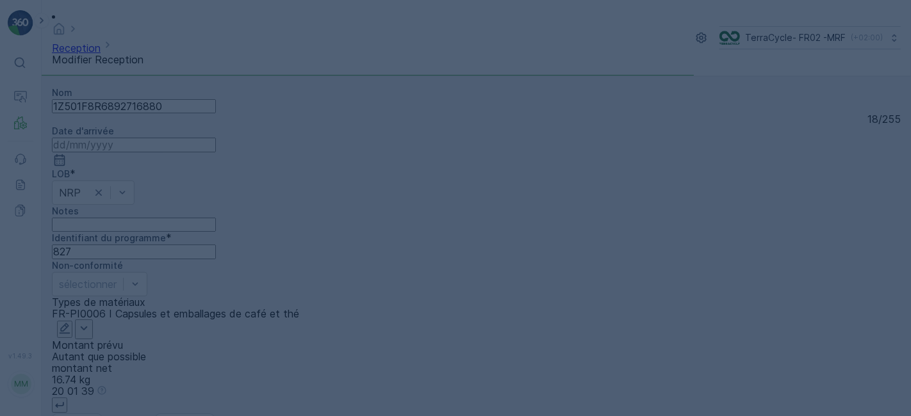
scroll to position [0, 0]
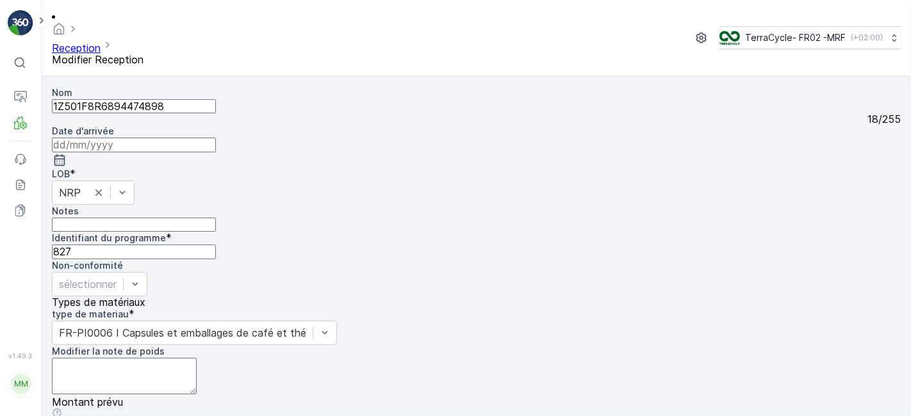
scroll to position [158, 0]
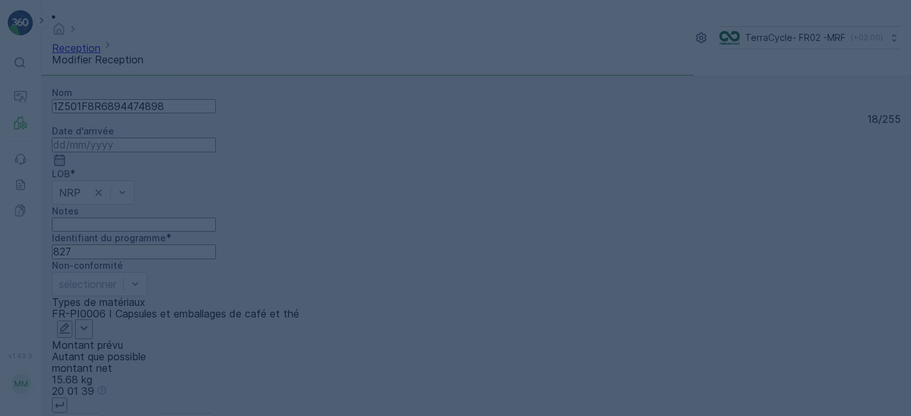
scroll to position [0, 0]
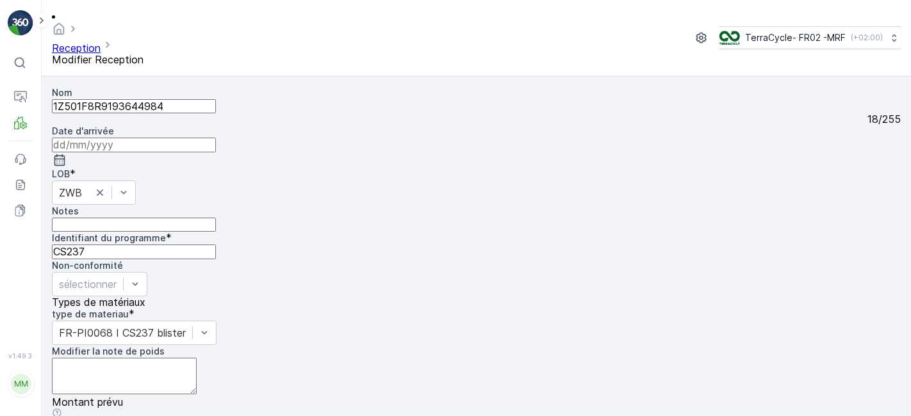
scroll to position [158, 0]
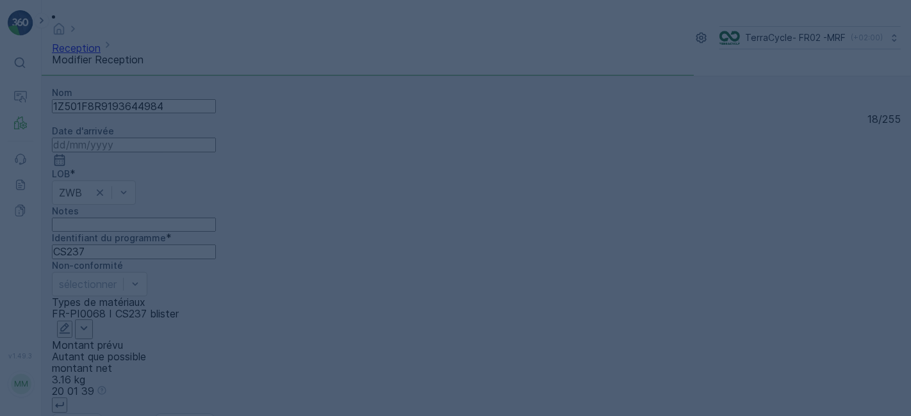
scroll to position [0, 0]
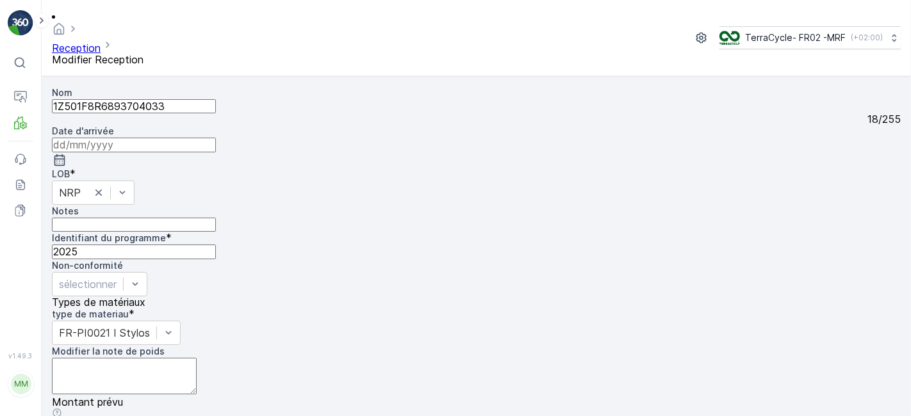
scroll to position [158, 0]
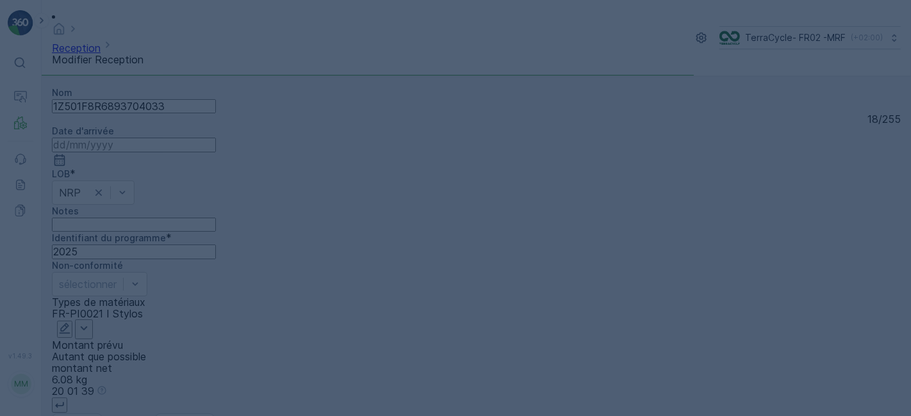
scroll to position [0, 0]
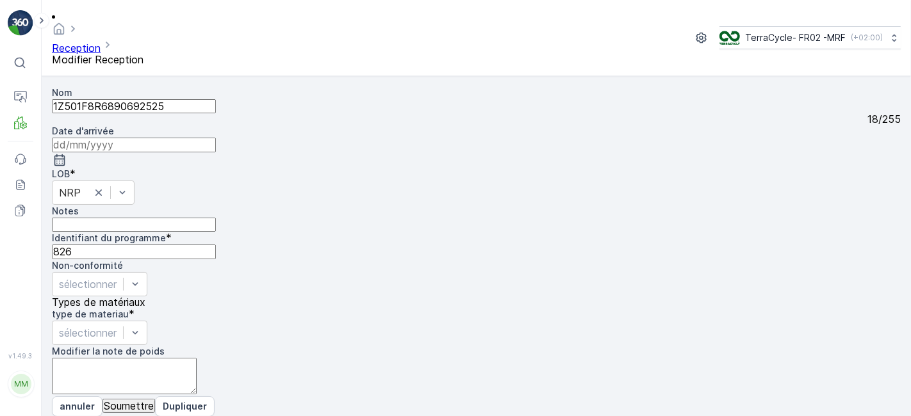
scroll to position [158, 0]
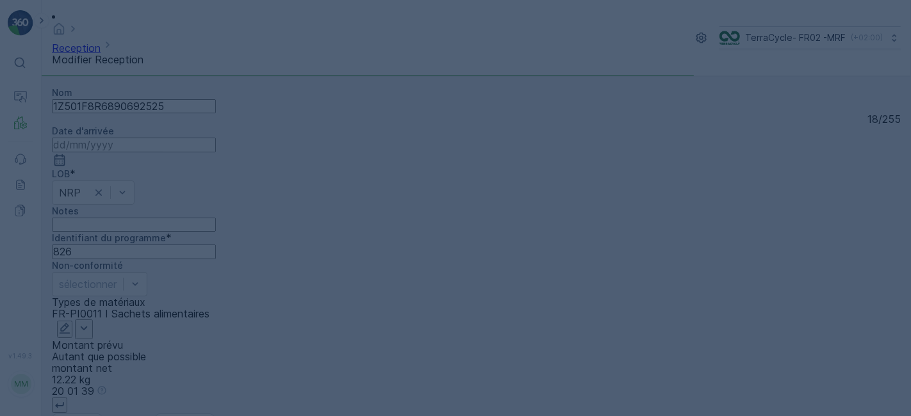
scroll to position [0, 0]
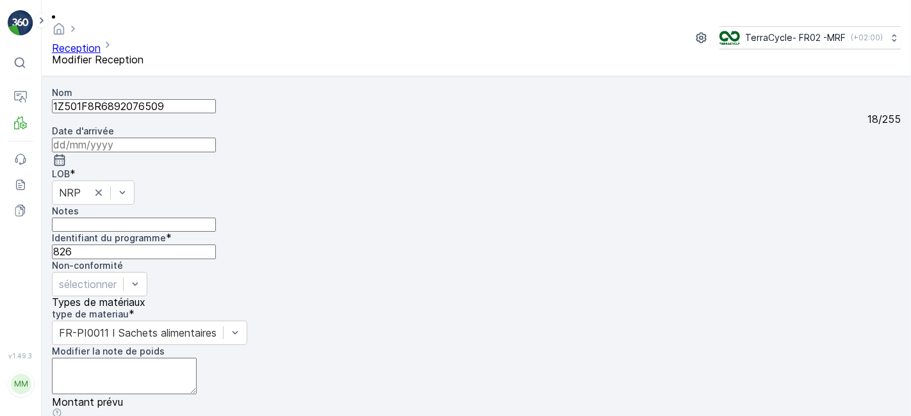
scroll to position [158, 0]
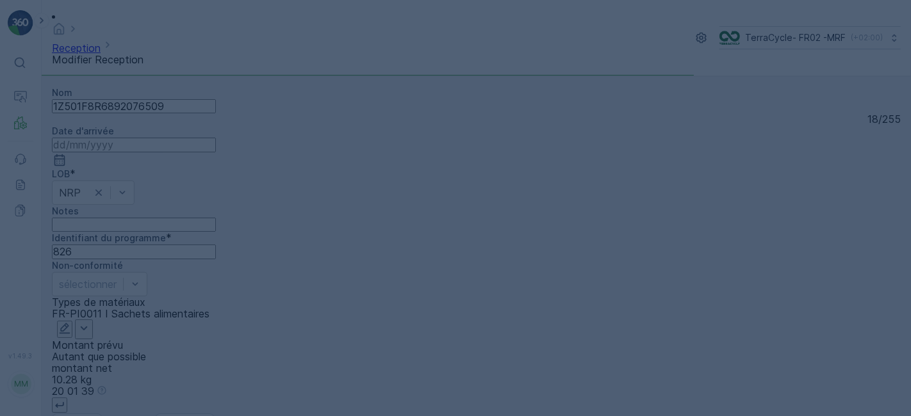
scroll to position [0, 0]
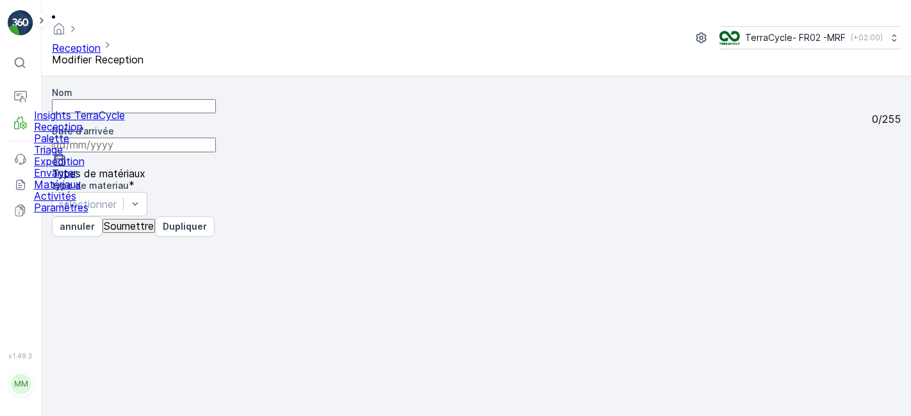
click at [64, 133] on p "Reception" at bounding box center [79, 127] width 91 height 12
click at [69, 133] on p "Reception" at bounding box center [79, 127] width 91 height 12
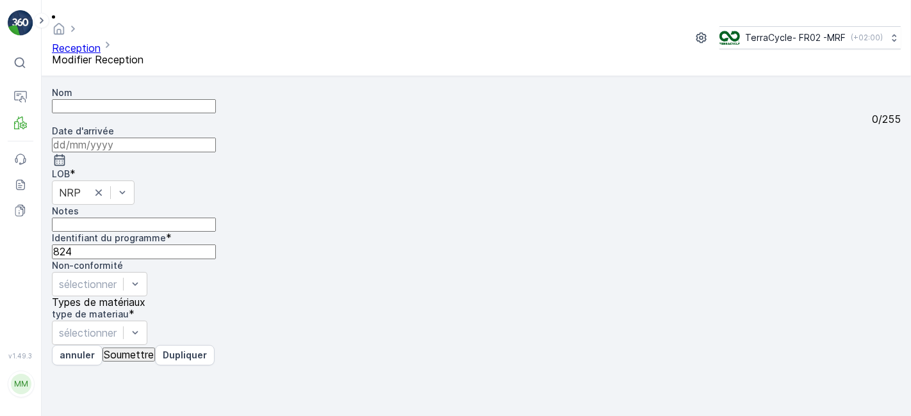
type input "1Z501F8R6897049495"
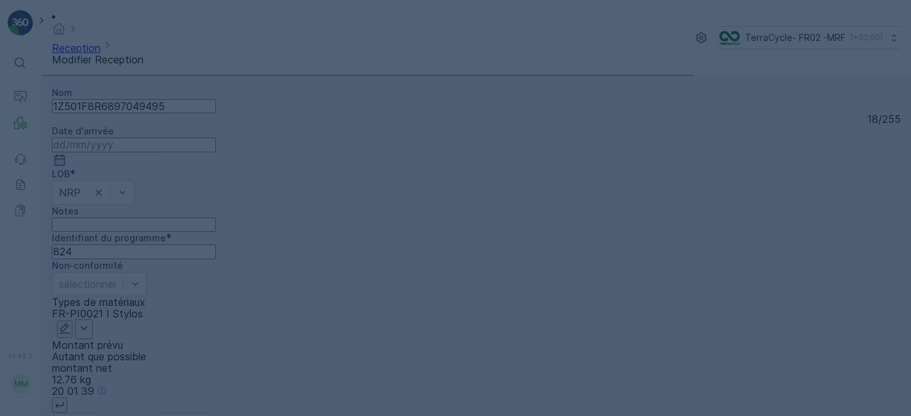
scroll to position [0, 0]
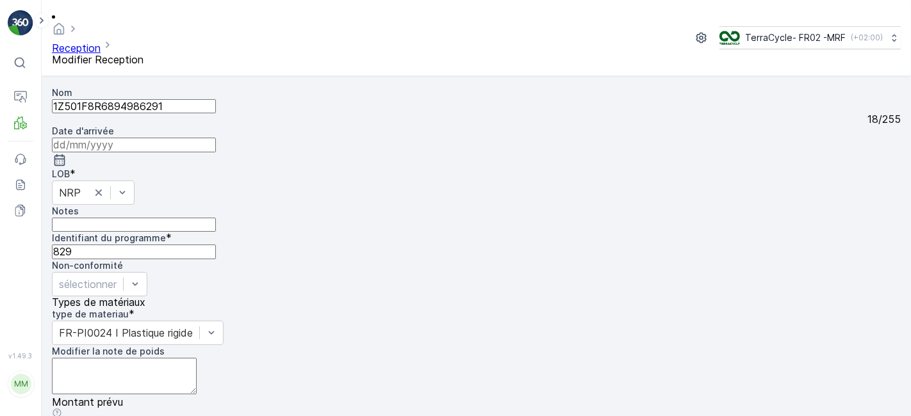
scroll to position [158, 0]
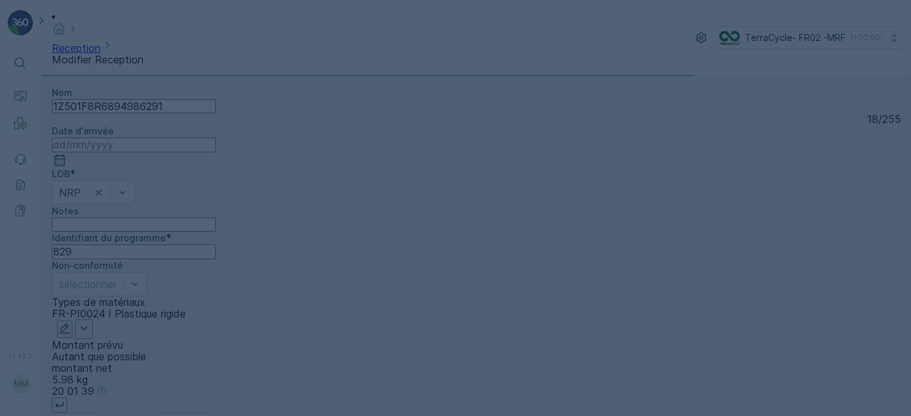
scroll to position [0, 0]
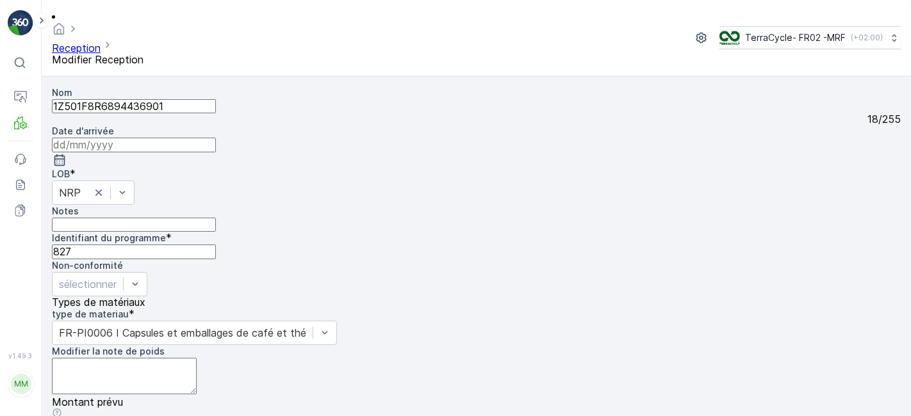
scroll to position [158, 0]
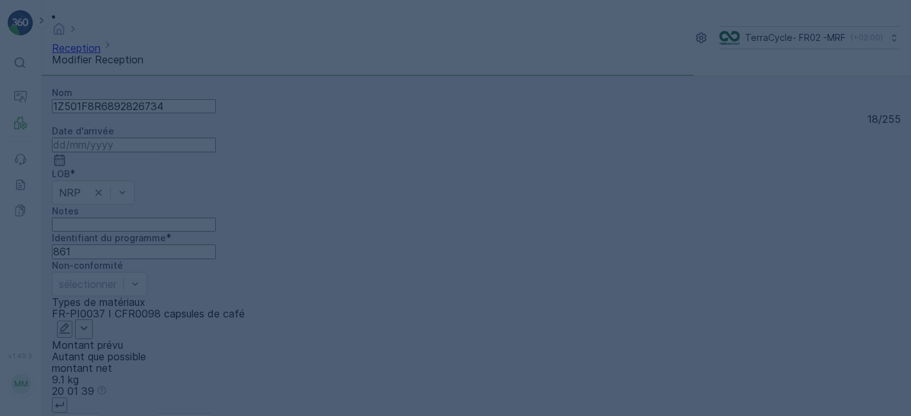
scroll to position [0, 0]
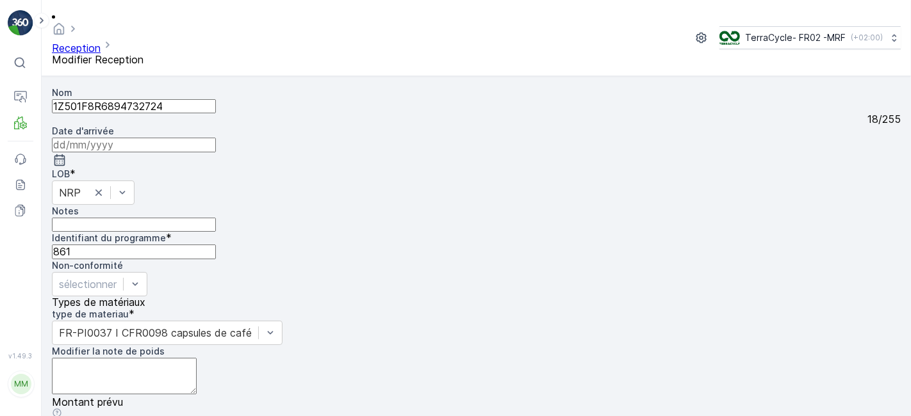
scroll to position [158, 0]
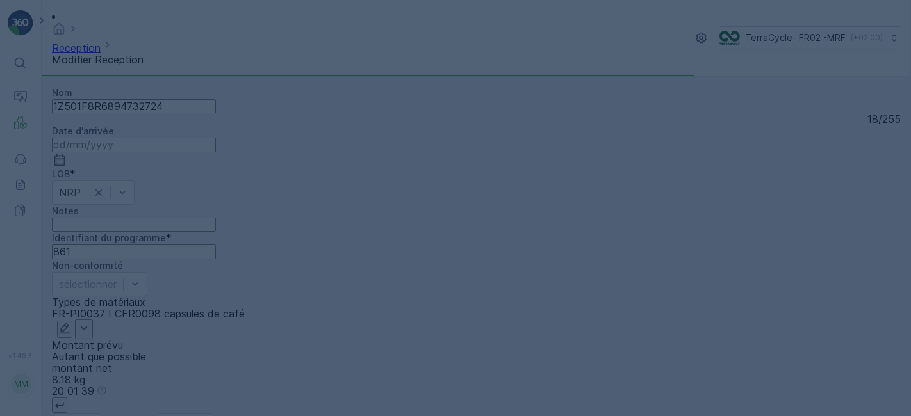
scroll to position [0, 0]
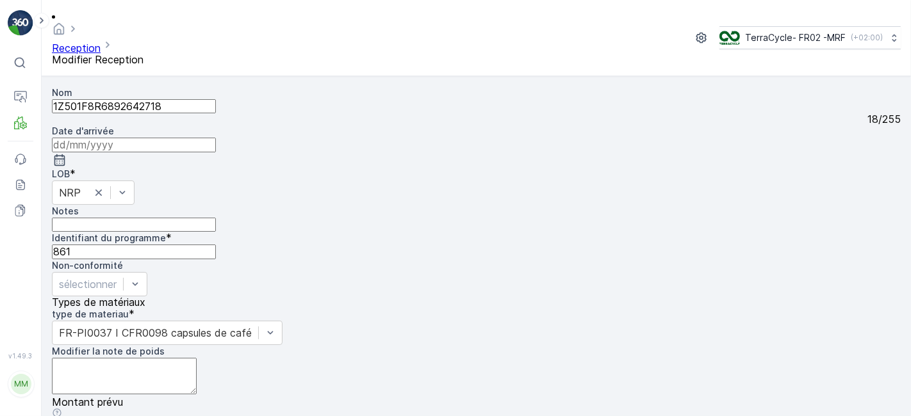
scroll to position [158, 0]
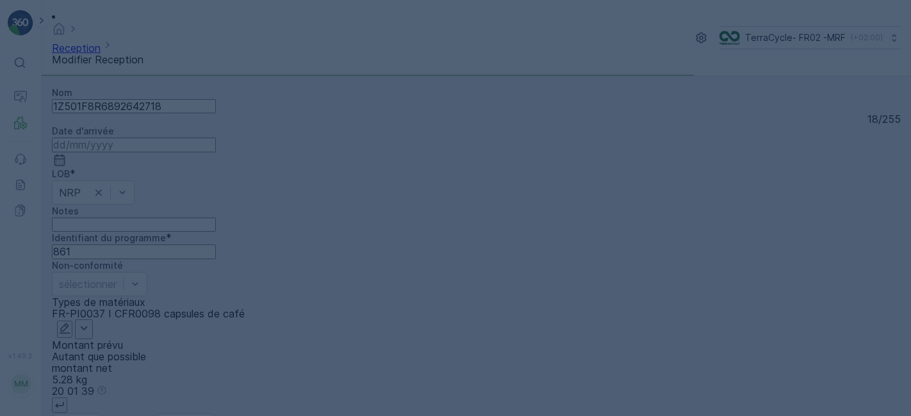
scroll to position [0, 0]
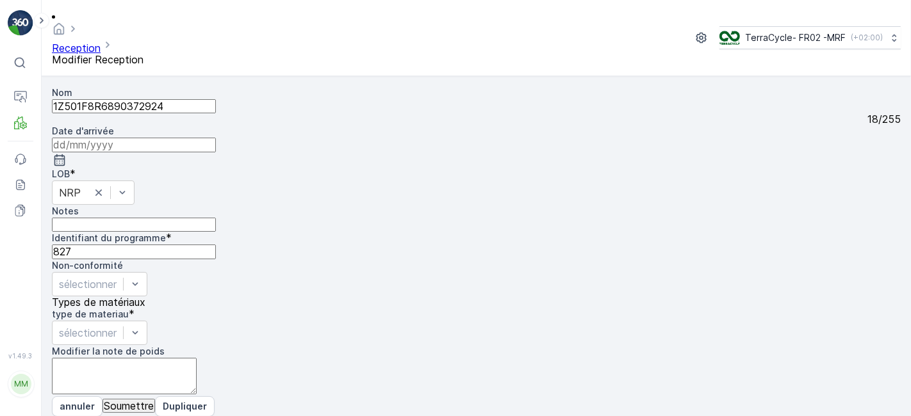
scroll to position [158, 0]
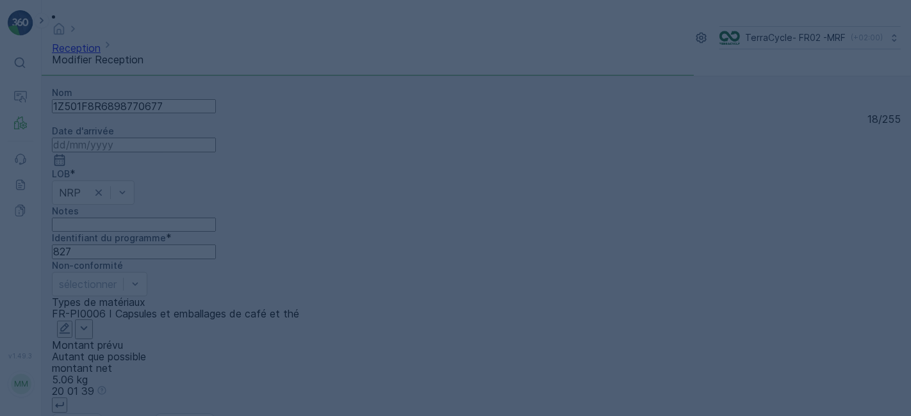
scroll to position [0, 0]
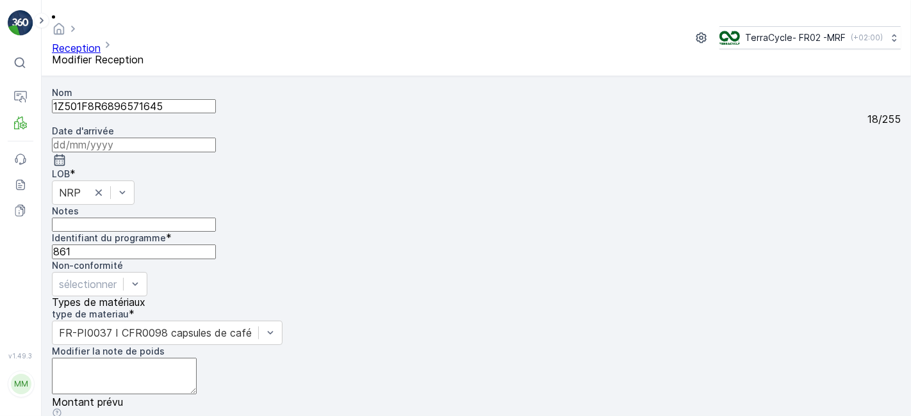
scroll to position [158, 0]
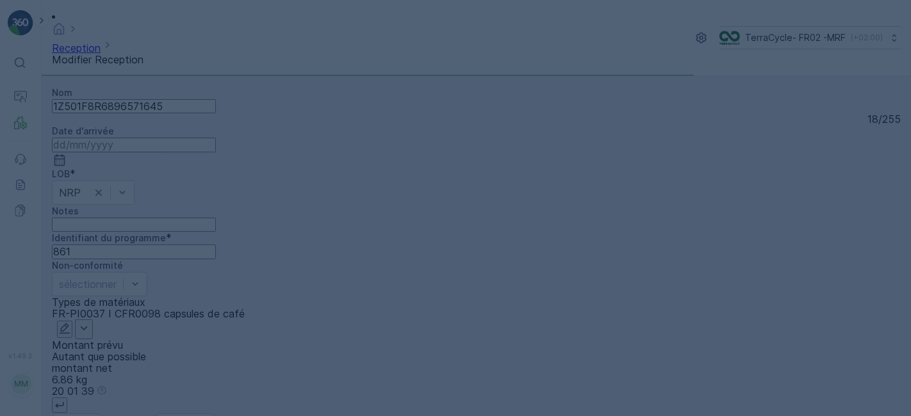
scroll to position [0, 0]
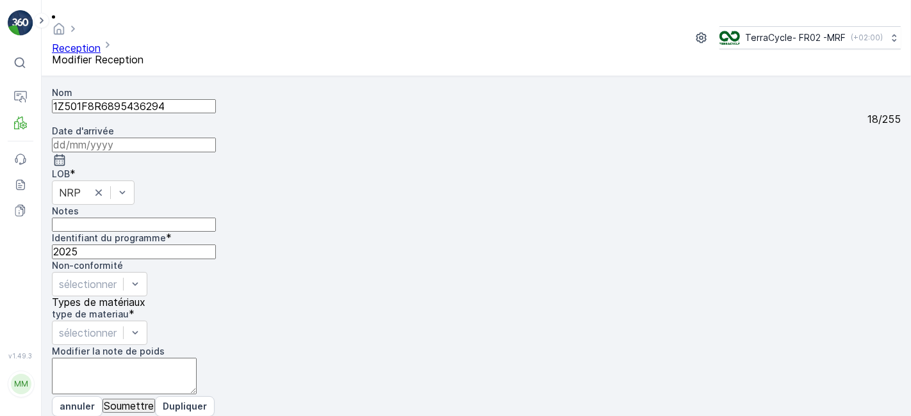
scroll to position [158, 0]
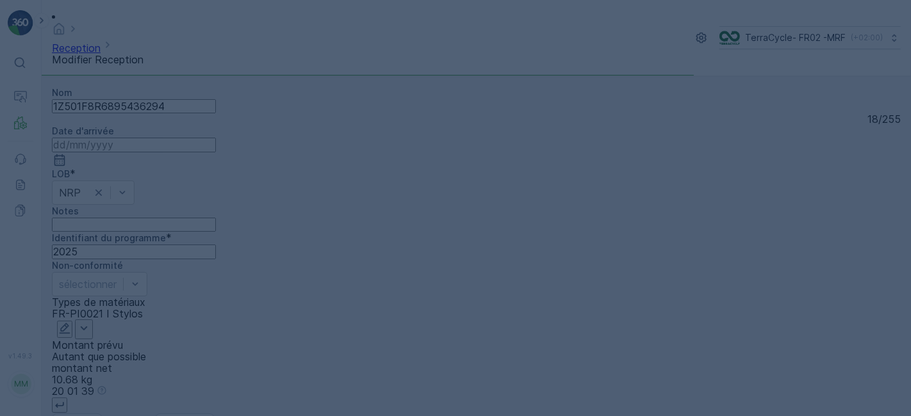
scroll to position [0, 0]
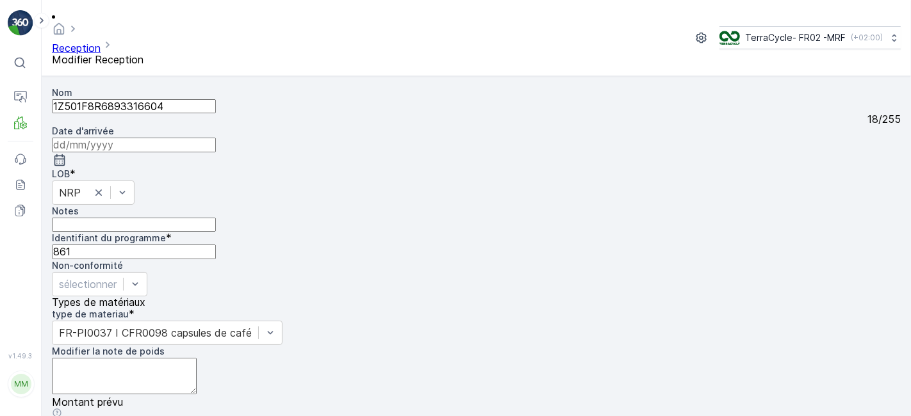
scroll to position [158, 0]
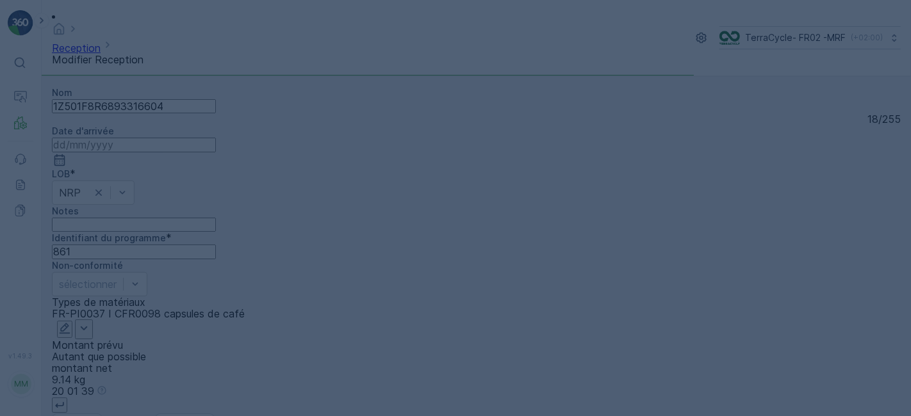
scroll to position [0, 0]
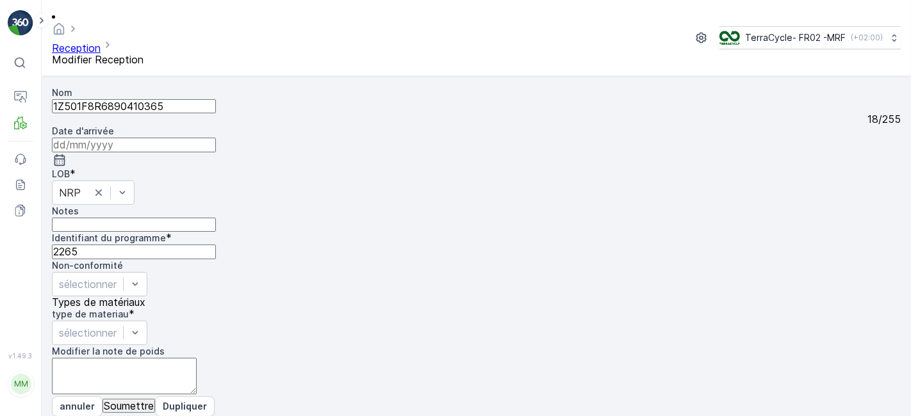
scroll to position [158, 0]
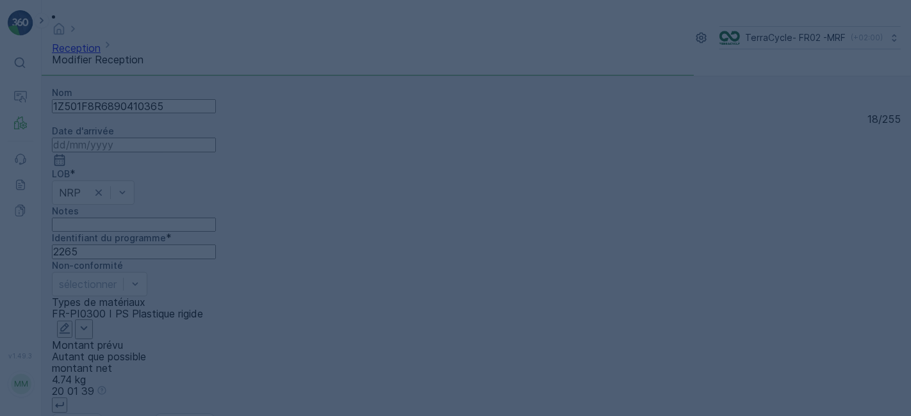
scroll to position [0, 0]
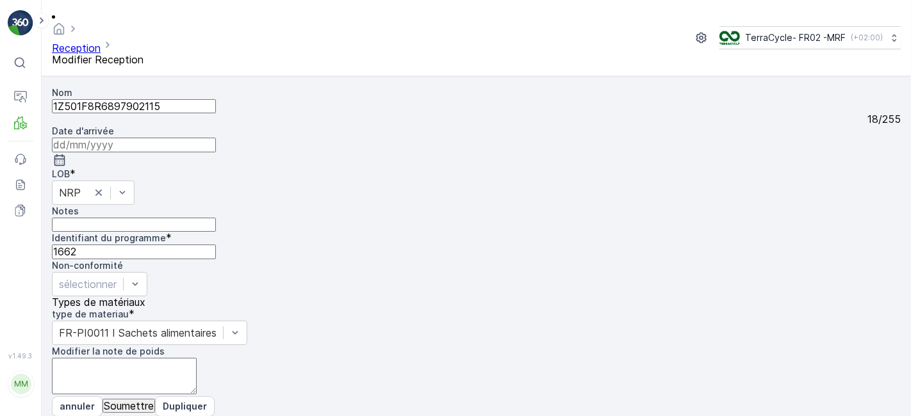
scroll to position [158, 0]
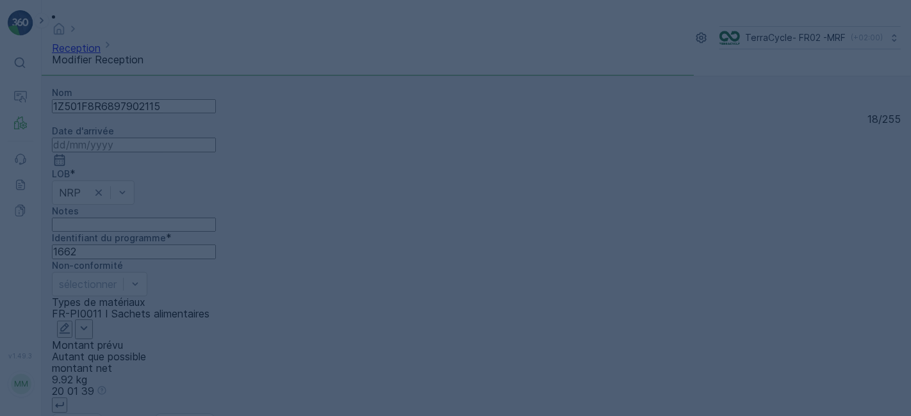
scroll to position [0, 0]
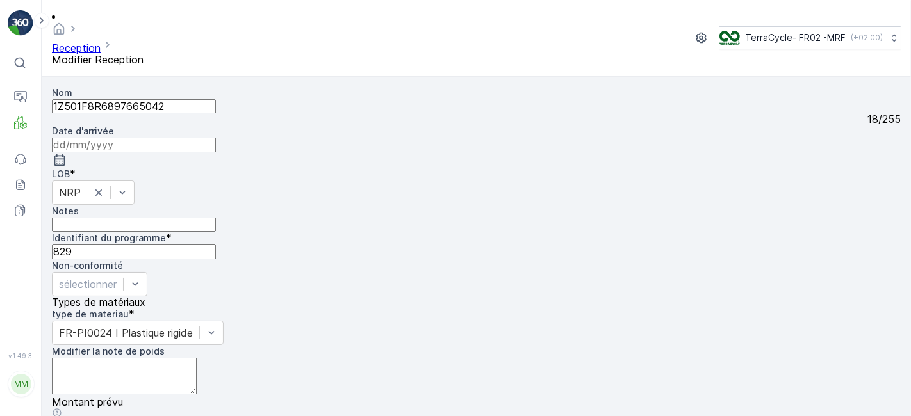
scroll to position [158, 0]
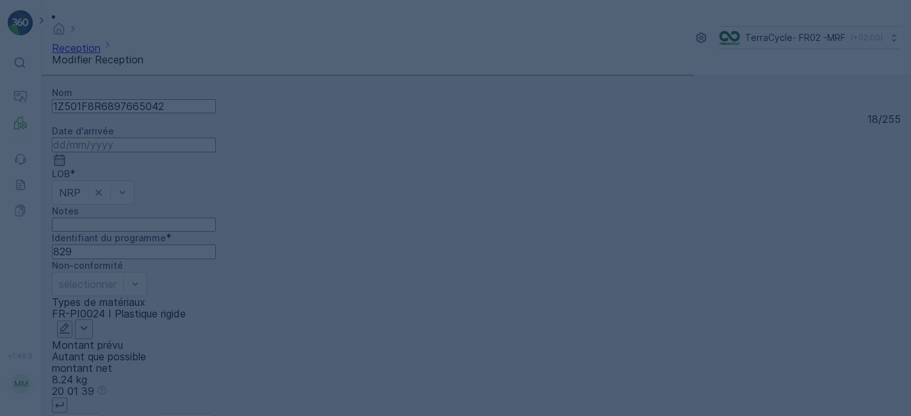
scroll to position [0, 0]
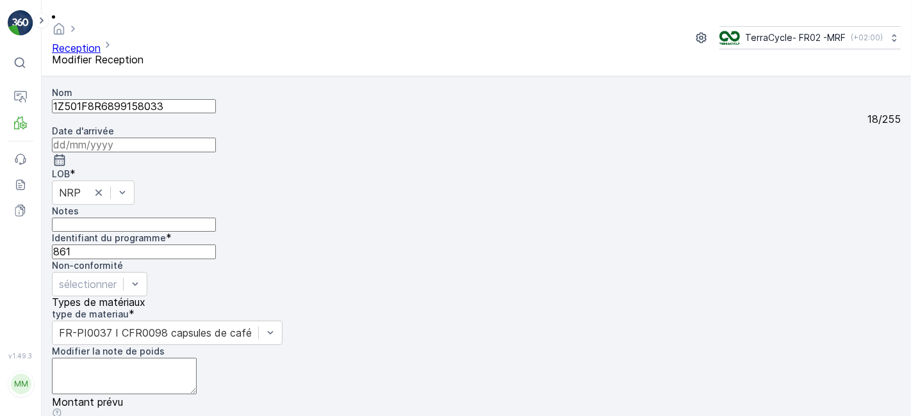
scroll to position [158, 0]
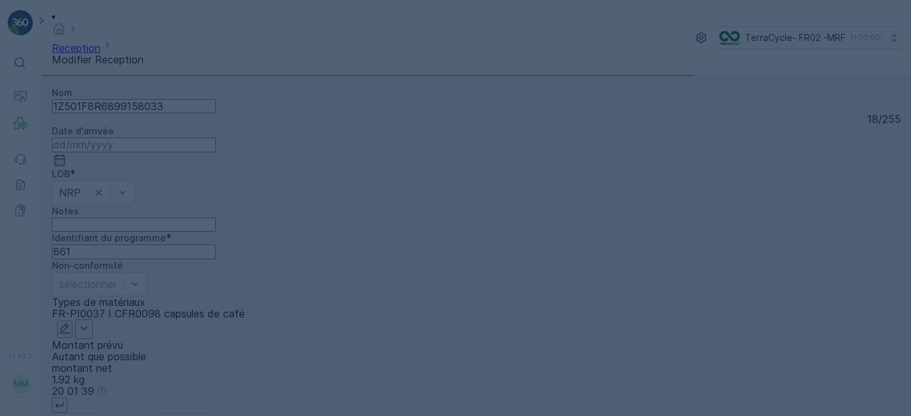
scroll to position [0, 0]
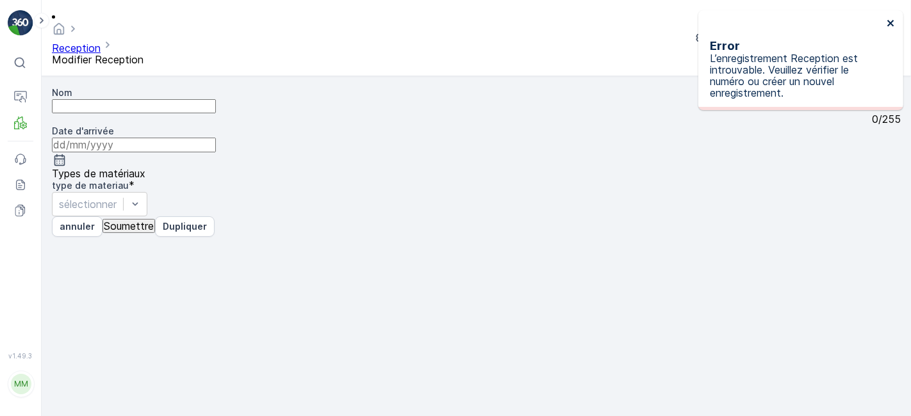
click at [891, 21] on icon "close" at bounding box center [890, 23] width 6 height 6
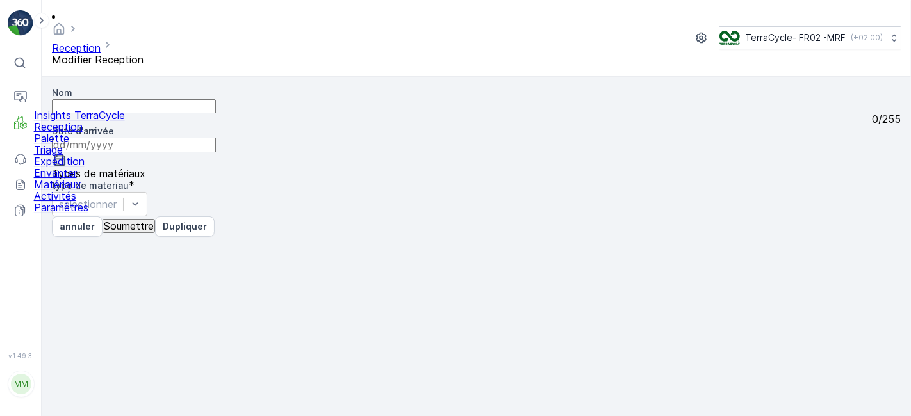
click at [65, 133] on p "Reception" at bounding box center [79, 127] width 91 height 12
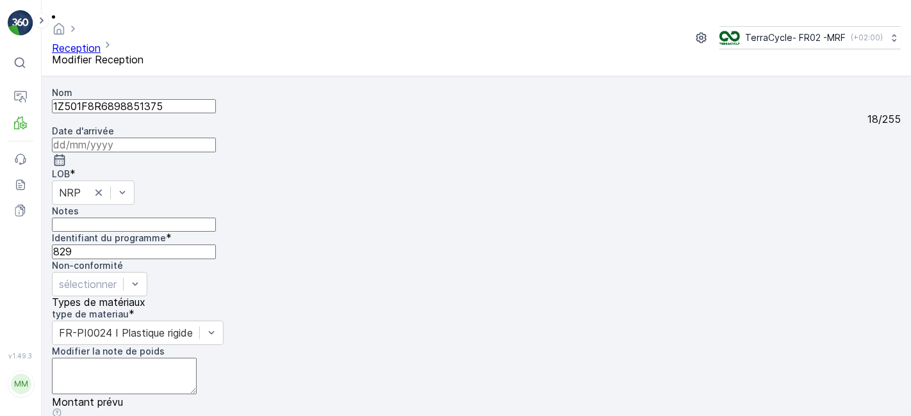
scroll to position [158, 0]
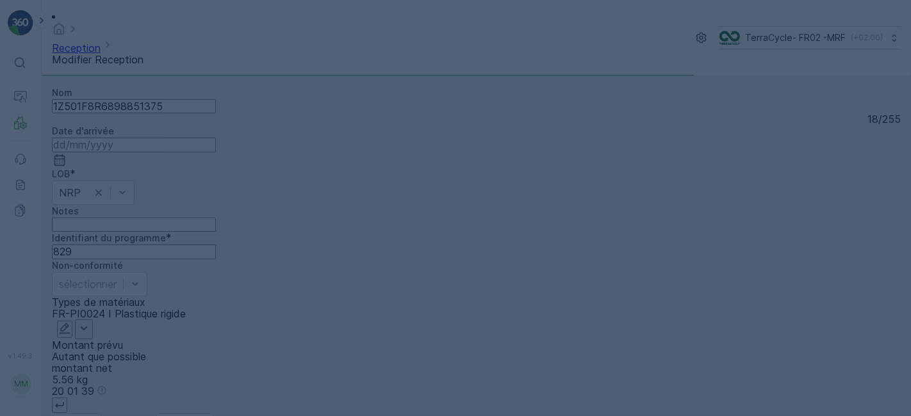
scroll to position [0, 0]
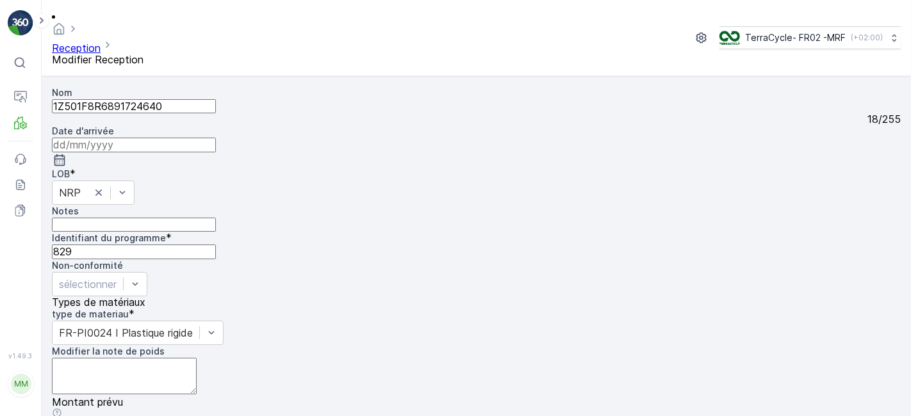
scroll to position [158, 0]
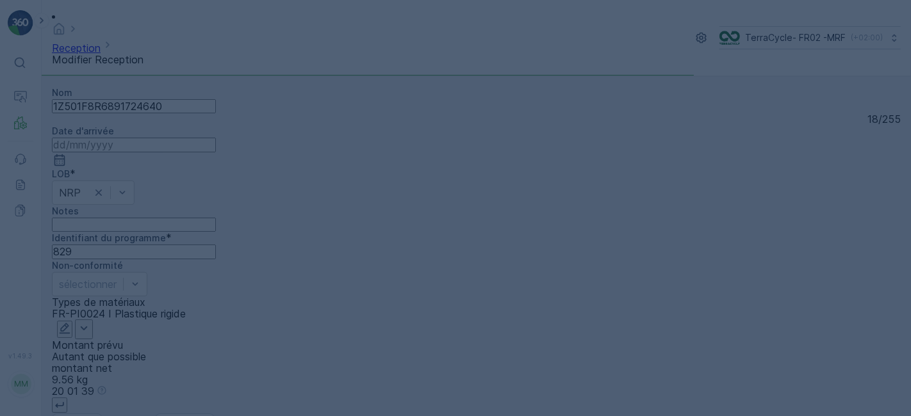
scroll to position [0, 0]
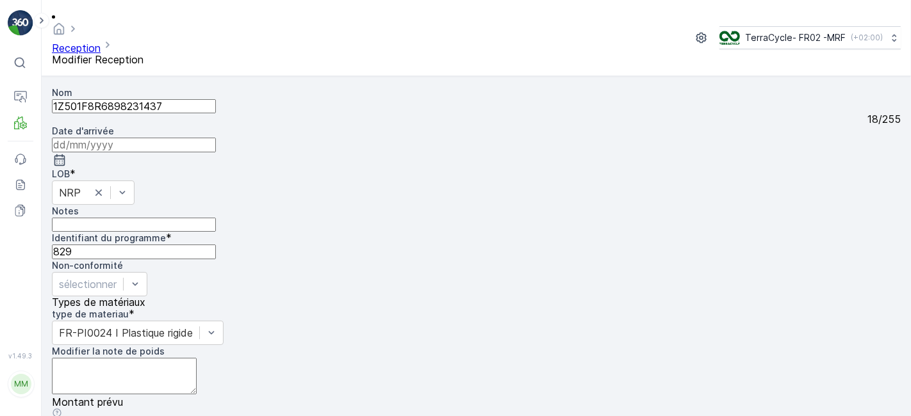
scroll to position [158, 0]
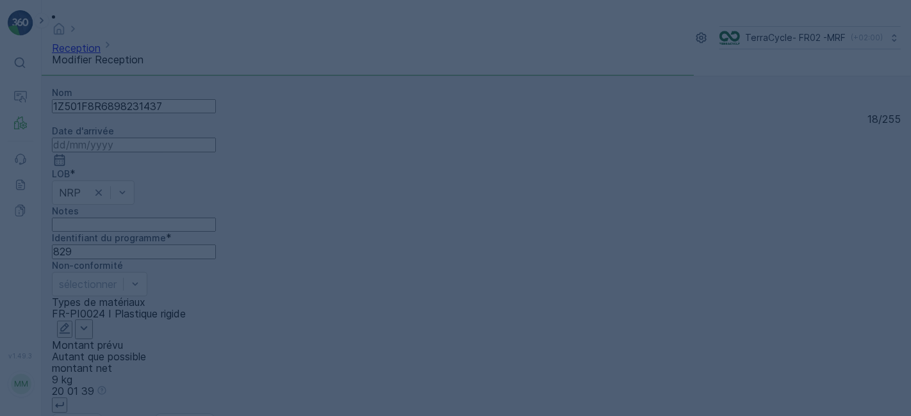
scroll to position [0, 0]
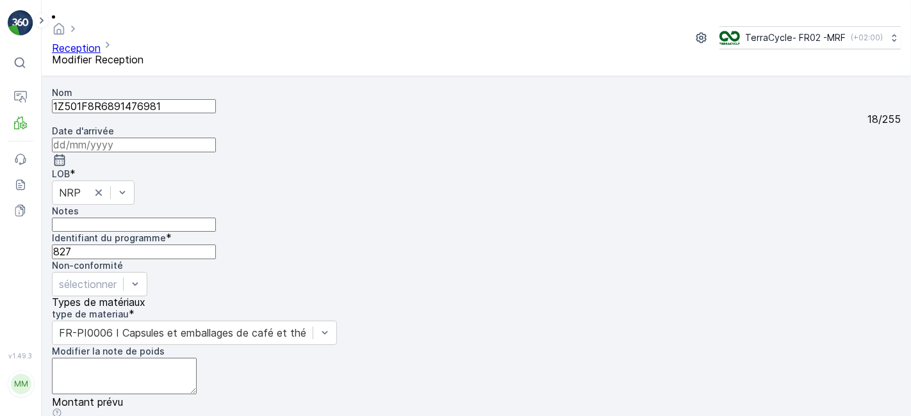
scroll to position [158, 0]
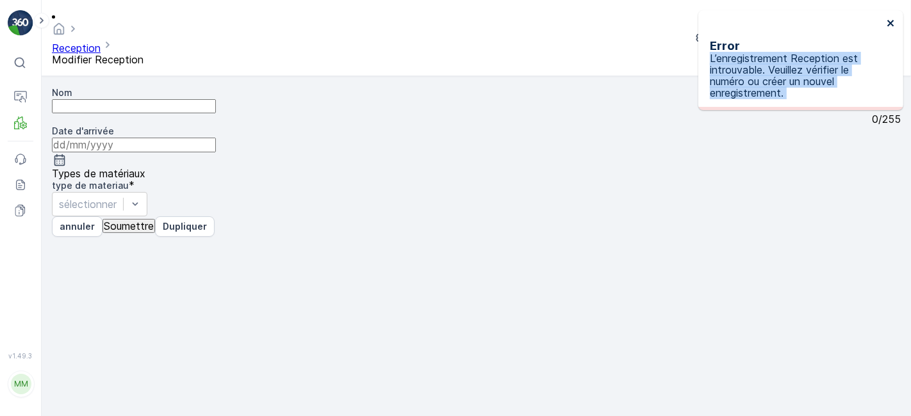
click at [887, 20] on div "Error L’enregistrement Reception est introuvable. Veuillez vérifier le numéro o…" at bounding box center [800, 60] width 205 height 100
click at [892, 27] on icon "close" at bounding box center [890, 23] width 9 height 10
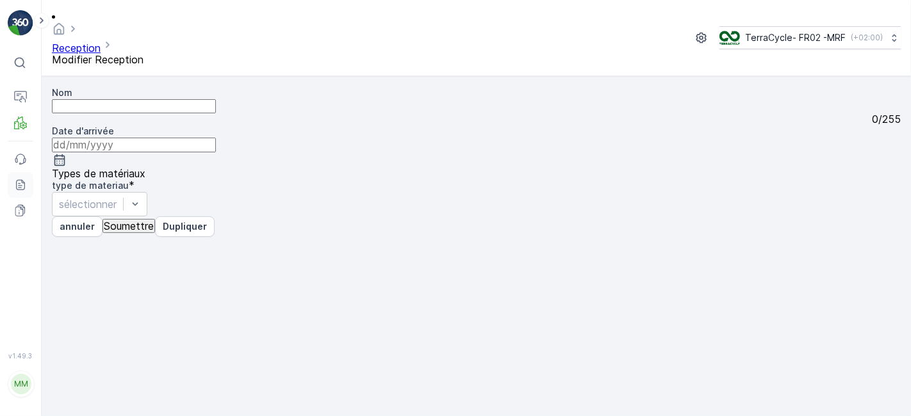
click at [21, 189] on icon at bounding box center [20, 185] width 9 height 10
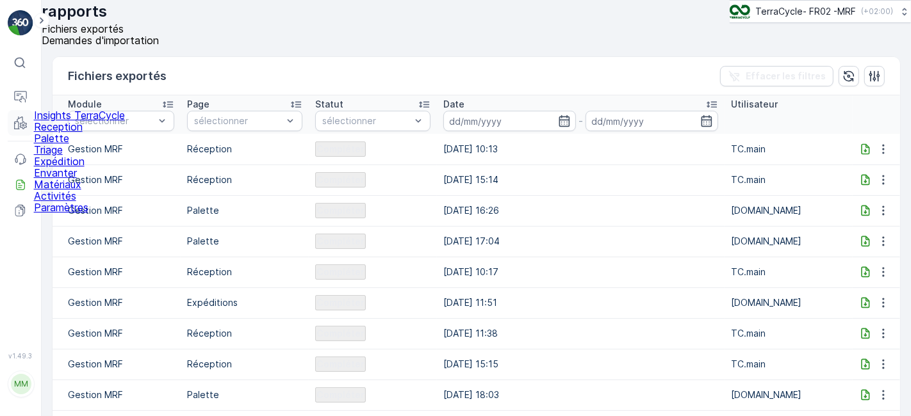
click at [19, 121] on icon at bounding box center [20, 123] width 13 height 13
click at [65, 133] on p "Reception" at bounding box center [79, 127] width 91 height 12
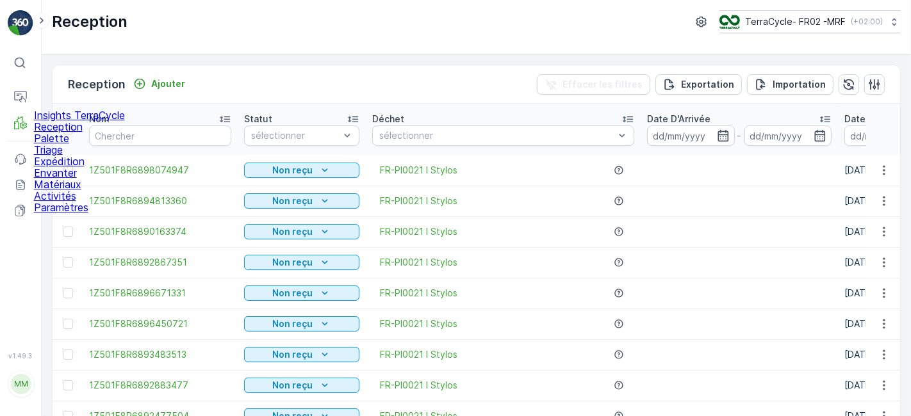
click at [34, 121] on link "Reception" at bounding box center [79, 127] width 91 height 12
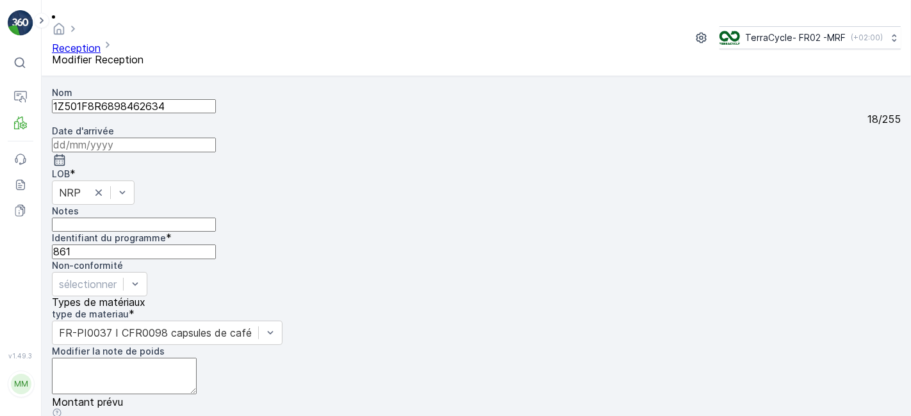
scroll to position [158, 0]
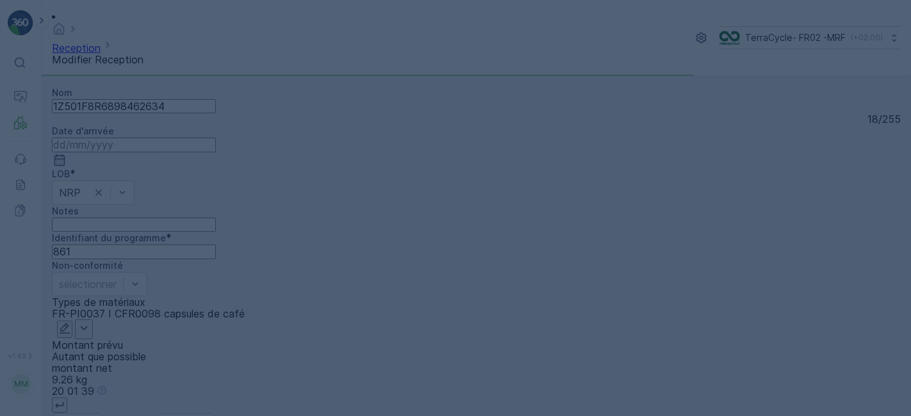
scroll to position [0, 0]
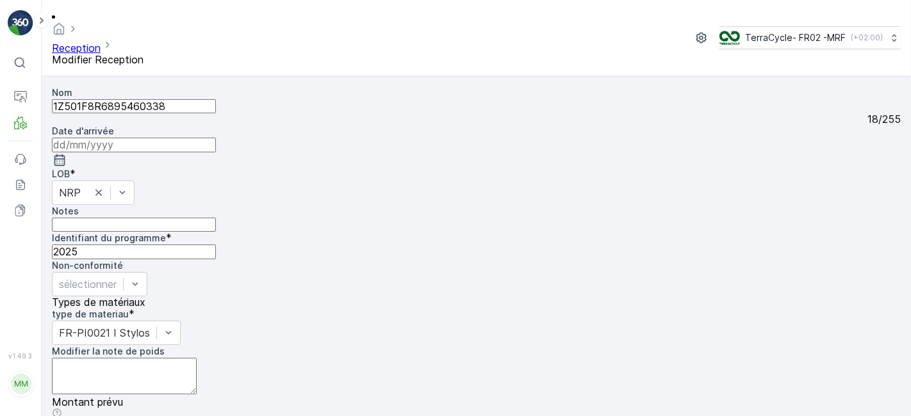
scroll to position [158, 0]
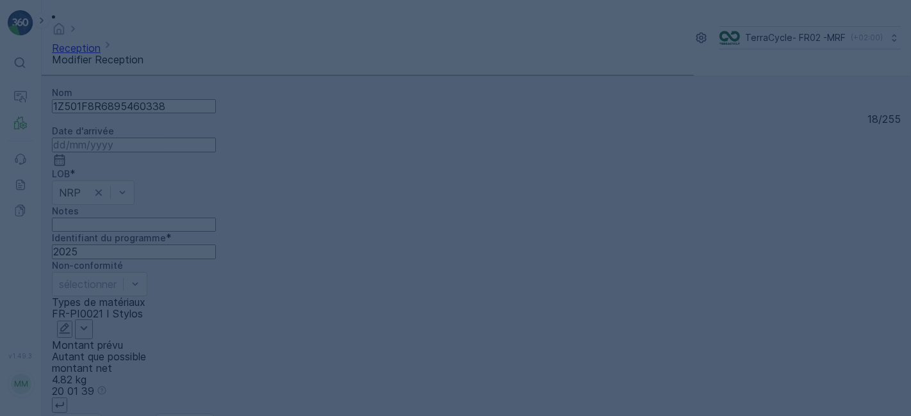
scroll to position [0, 0]
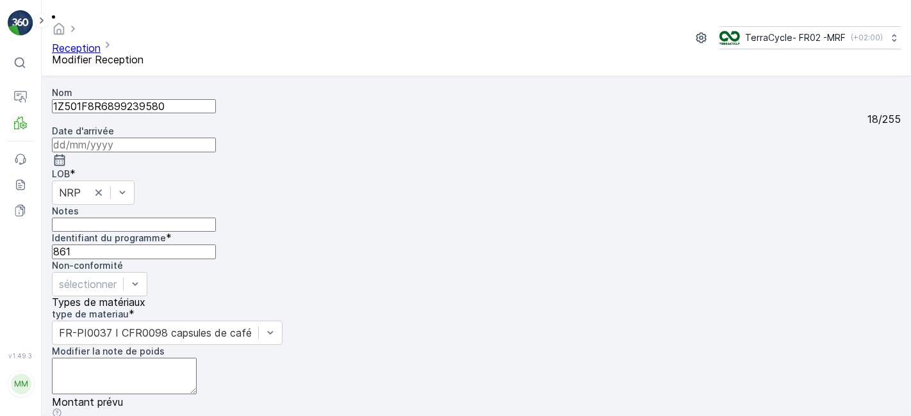
scroll to position [158, 0]
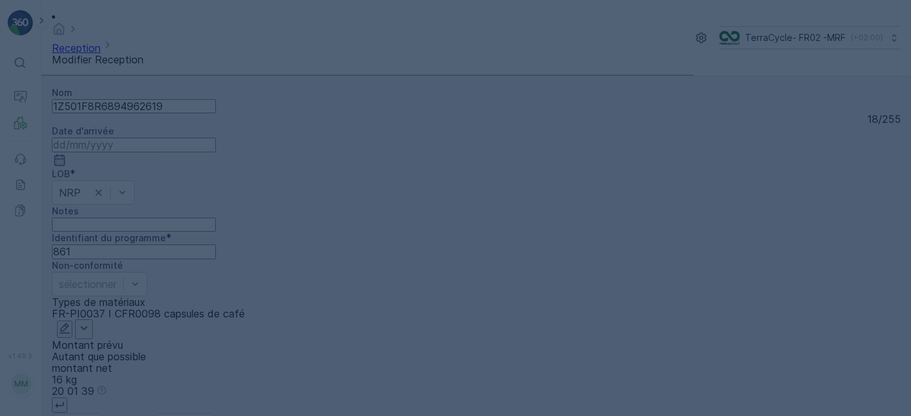
scroll to position [0, 0]
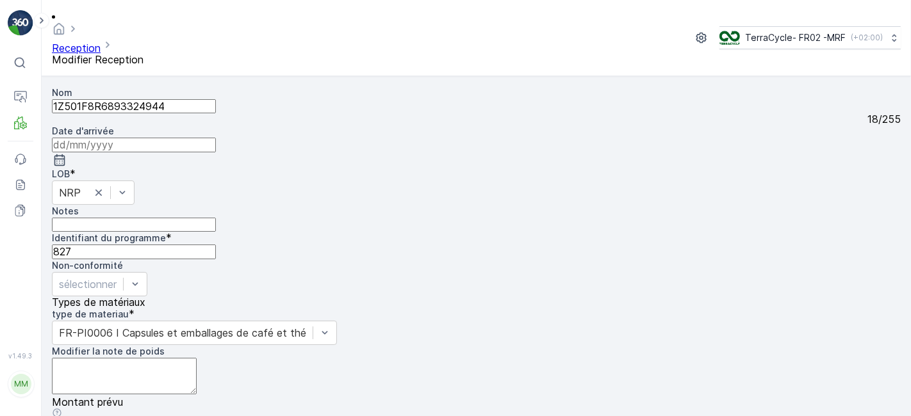
scroll to position [158, 0]
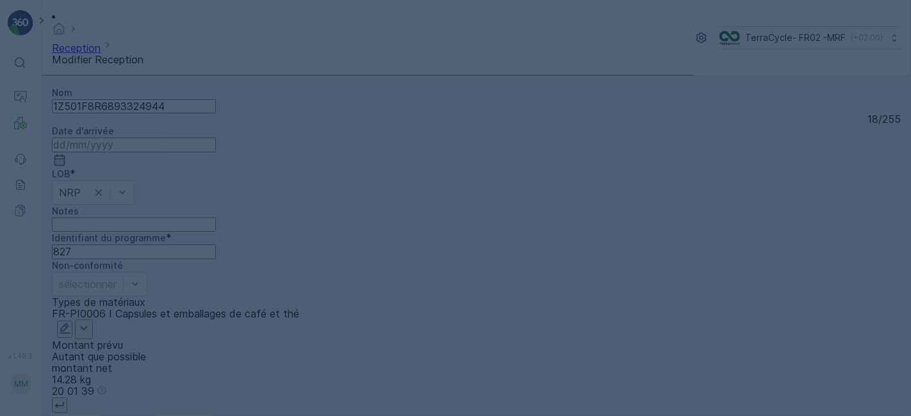
scroll to position [0, 0]
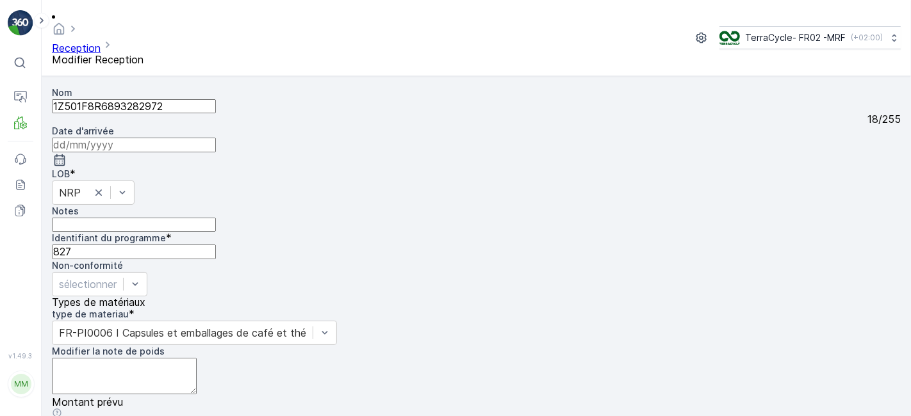
scroll to position [158, 0]
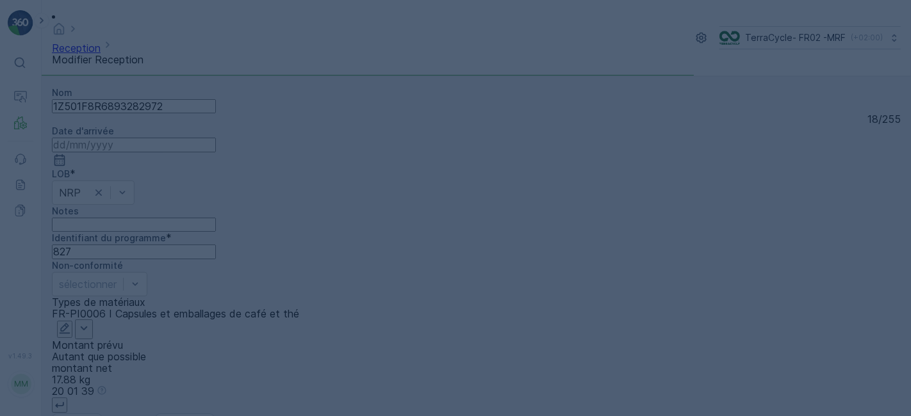
scroll to position [0, 0]
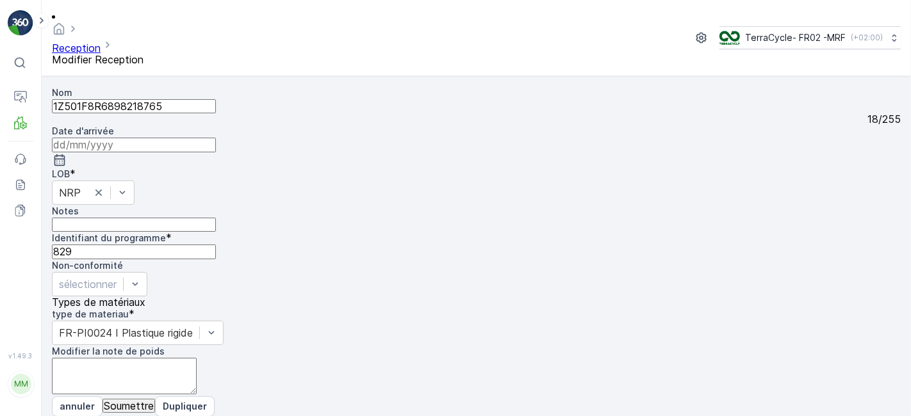
scroll to position [158, 0]
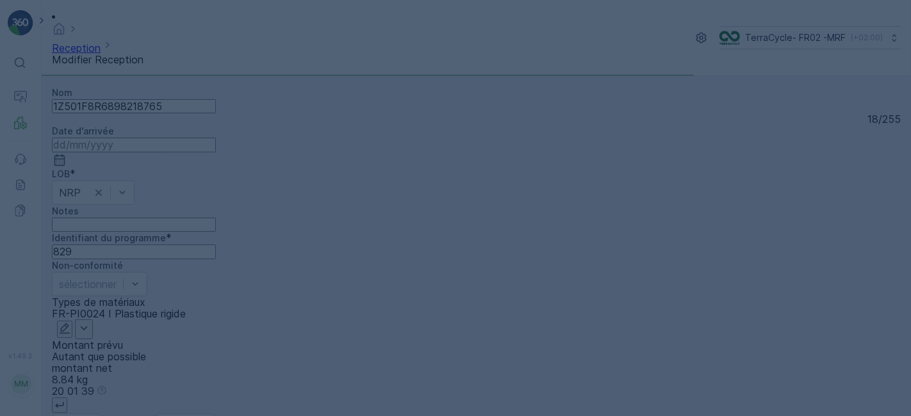
scroll to position [0, 0]
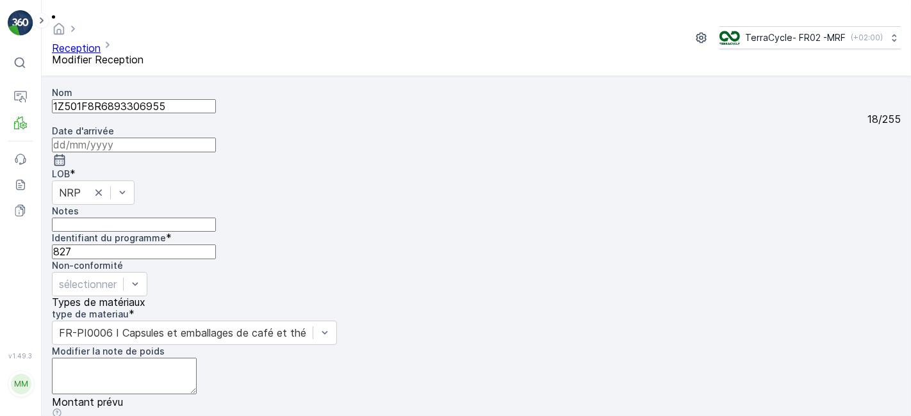
scroll to position [158, 0]
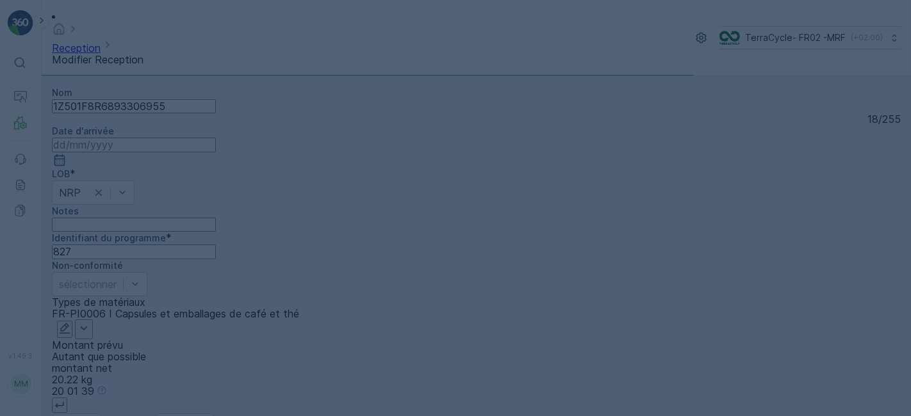
scroll to position [0, 0]
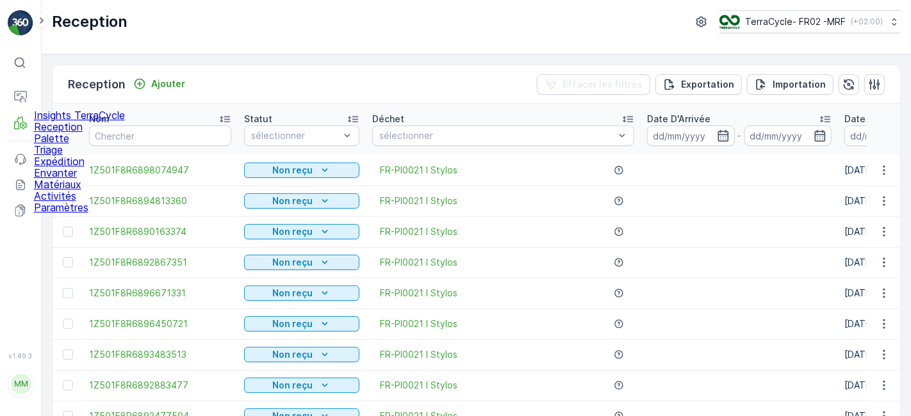
click at [74, 133] on p "Reception" at bounding box center [79, 127] width 91 height 12
click at [81, 133] on p "Reception" at bounding box center [79, 127] width 91 height 12
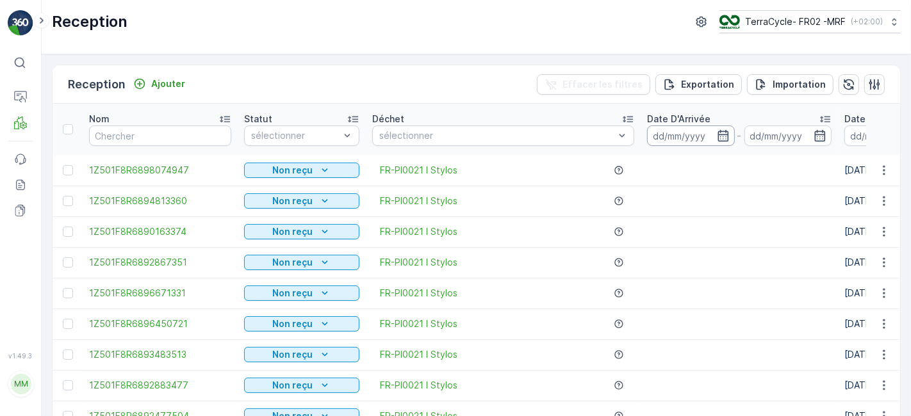
click at [675, 138] on input at bounding box center [691, 136] width 88 height 20
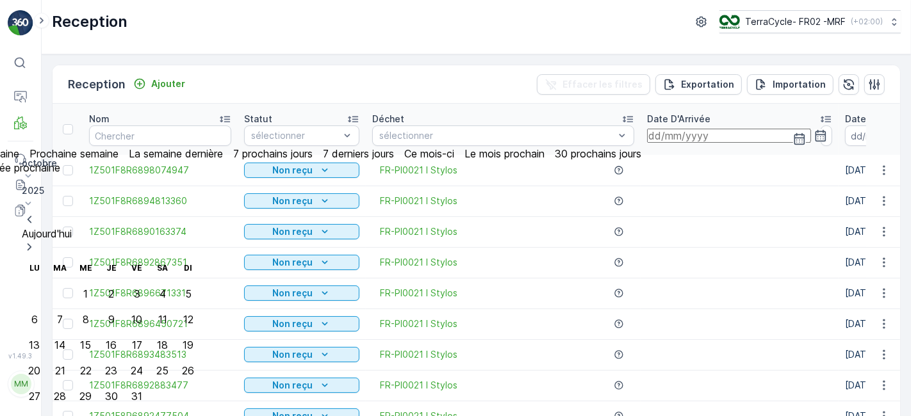
type input "[DATE]"
click at [751, 134] on input "[DATE]" at bounding box center [750, 136] width 164 height 14
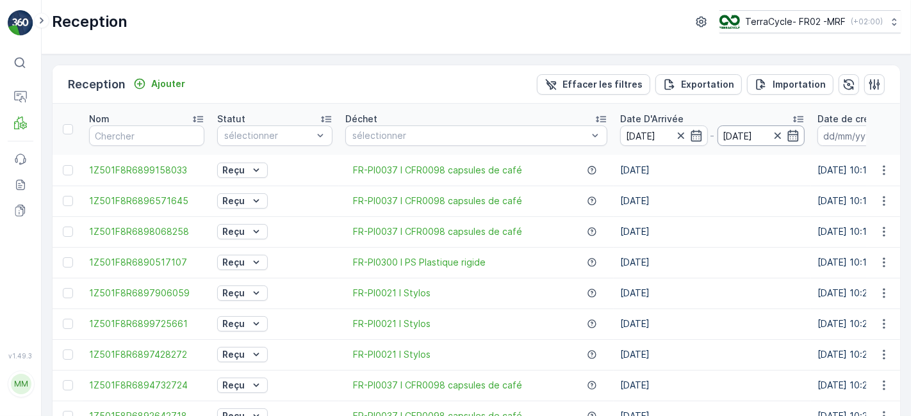
drag, startPoint x: 737, startPoint y: 134, endPoint x: 750, endPoint y: 134, distance: 12.8
click at [750, 134] on input "[DATE]" at bounding box center [761, 136] width 88 height 20
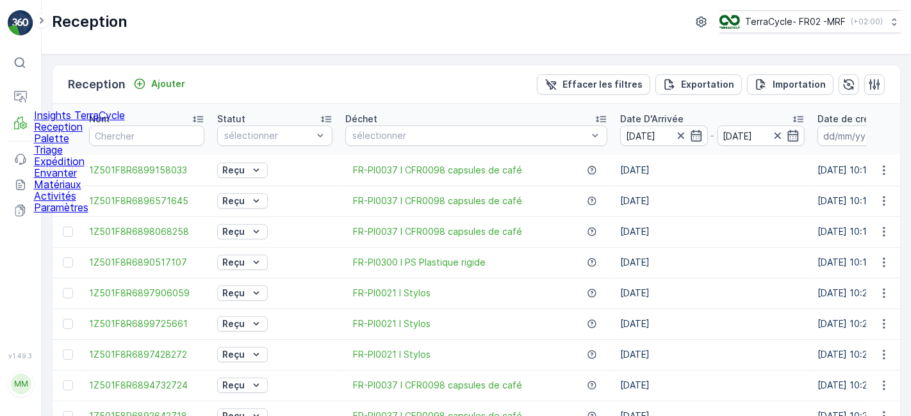
click at [63, 133] on p "Reception" at bounding box center [79, 127] width 91 height 12
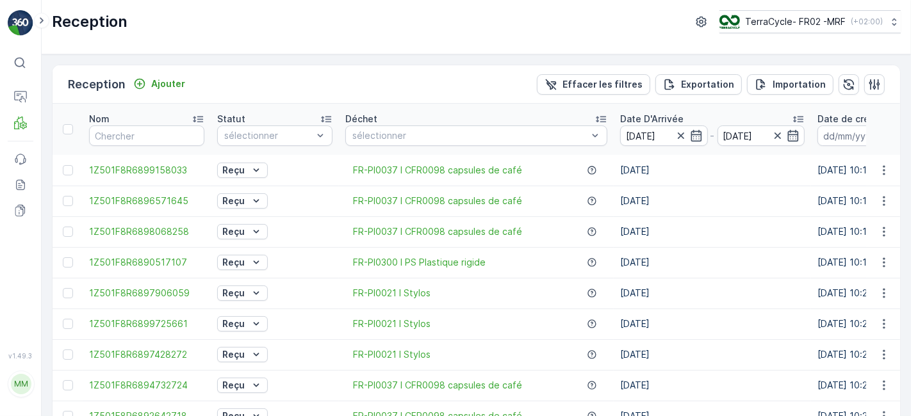
drag, startPoint x: 906, startPoint y: 325, endPoint x: 805, endPoint y: 275, distance: 112.3
click at [805, 275] on div "Reception Ajouter Effacer les filtres Exportation Importation Nom Statut sélect…" at bounding box center [476, 235] width 869 height 362
click at [398, 83] on div "Reception Ajouter Effacer les filtres Exportation Importation" at bounding box center [476, 84] width 847 height 38
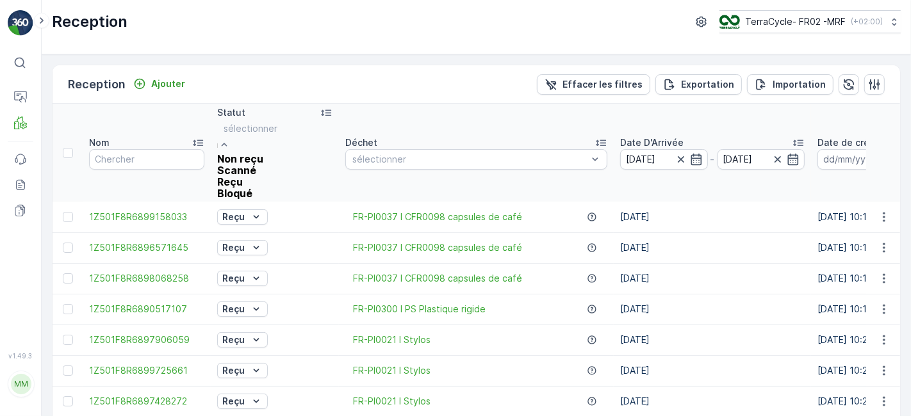
click at [267, 176] on div "Scanné" at bounding box center [250, 171] width 67 height 12
